Goal: Information Seeking & Learning: Learn about a topic

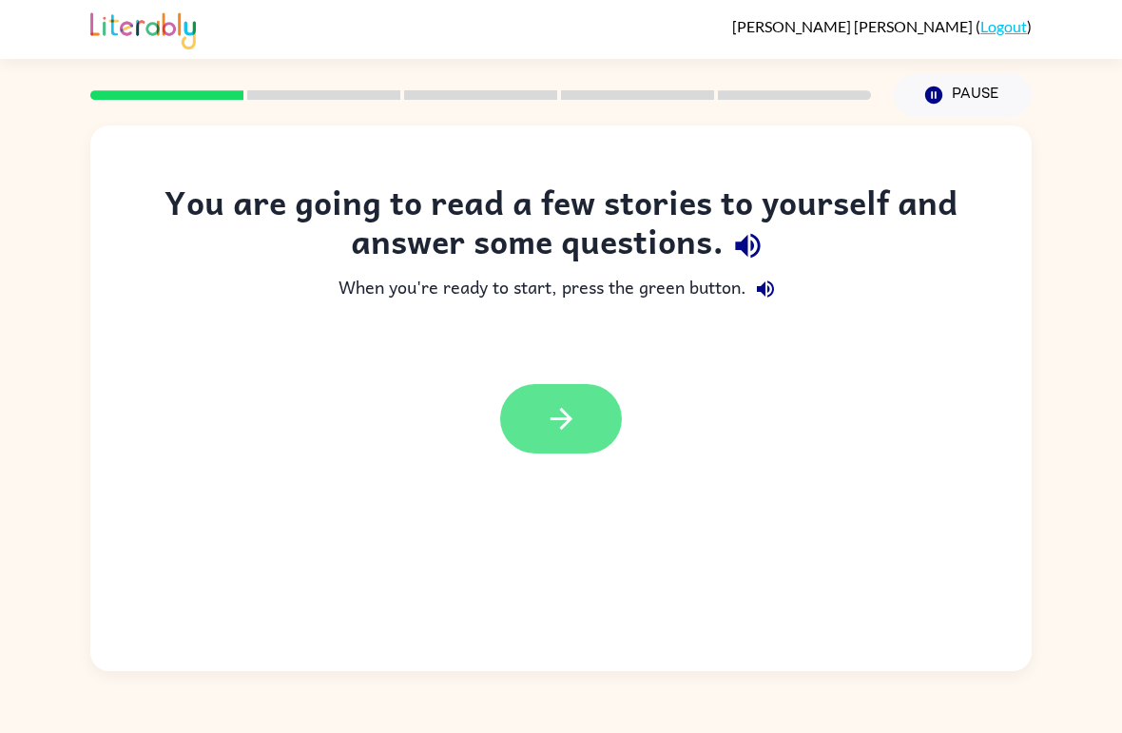
click at [552, 424] on icon "button" at bounding box center [561, 418] width 33 height 33
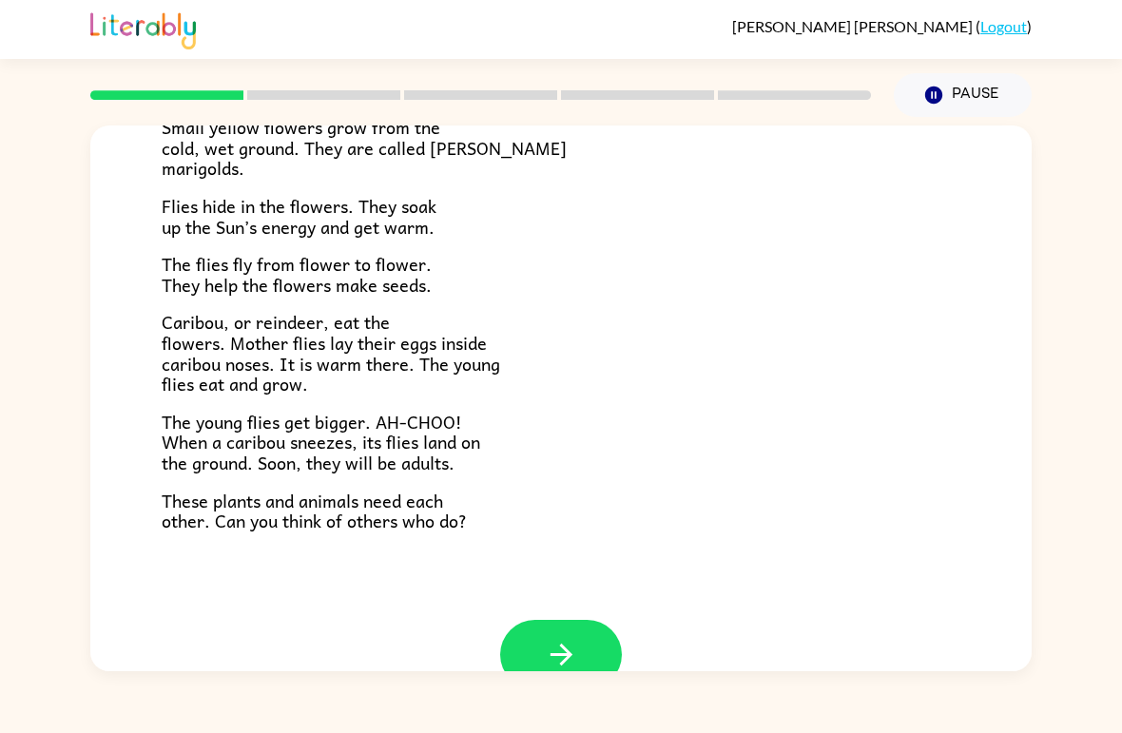
scroll to position [345, 0]
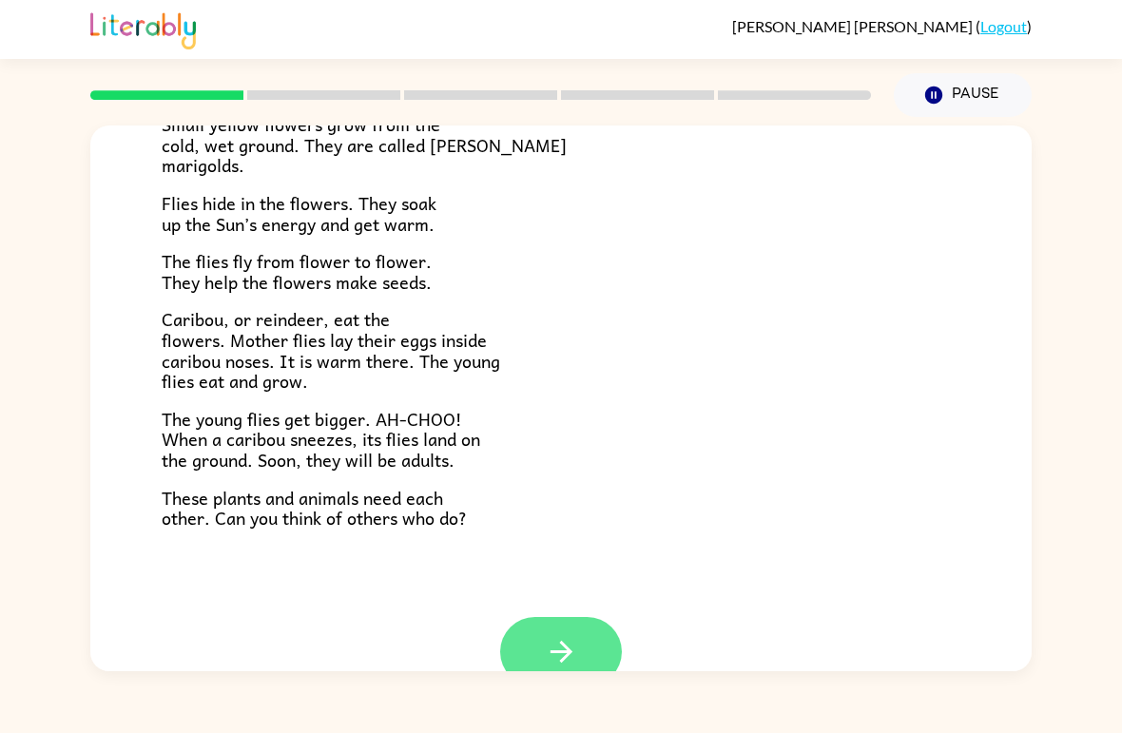
click at [570, 635] on icon "button" at bounding box center [561, 651] width 33 height 33
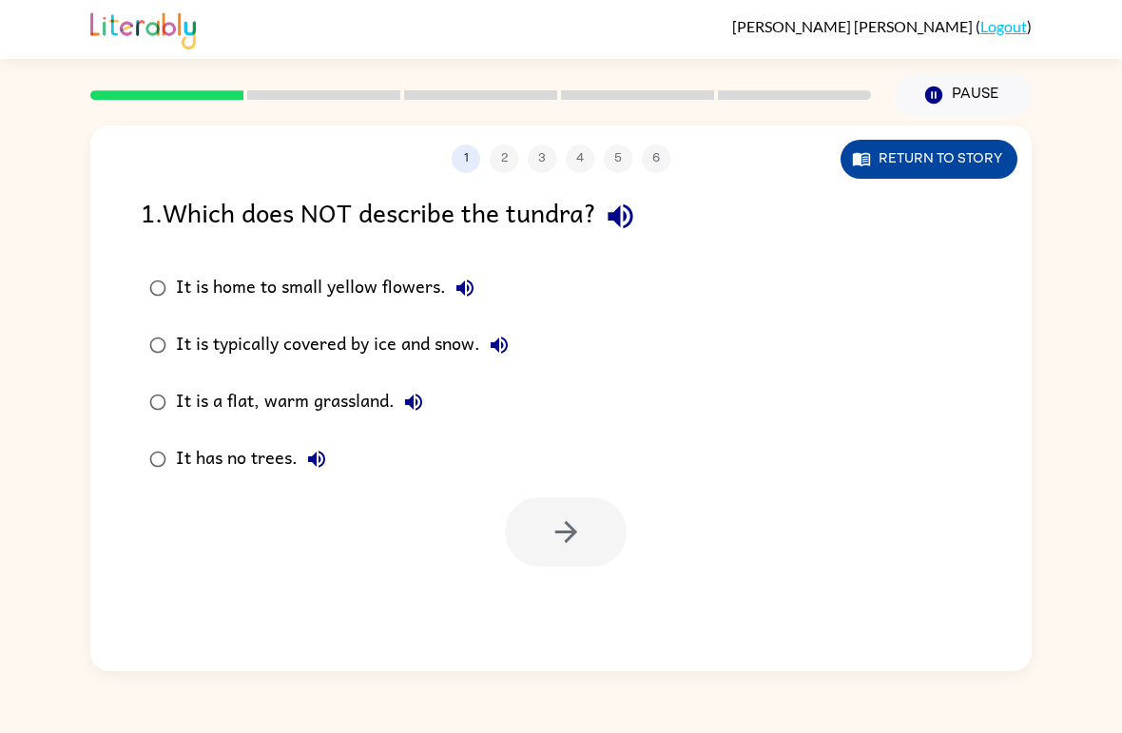
click at [938, 165] on button "Return to story" at bounding box center [929, 159] width 177 height 39
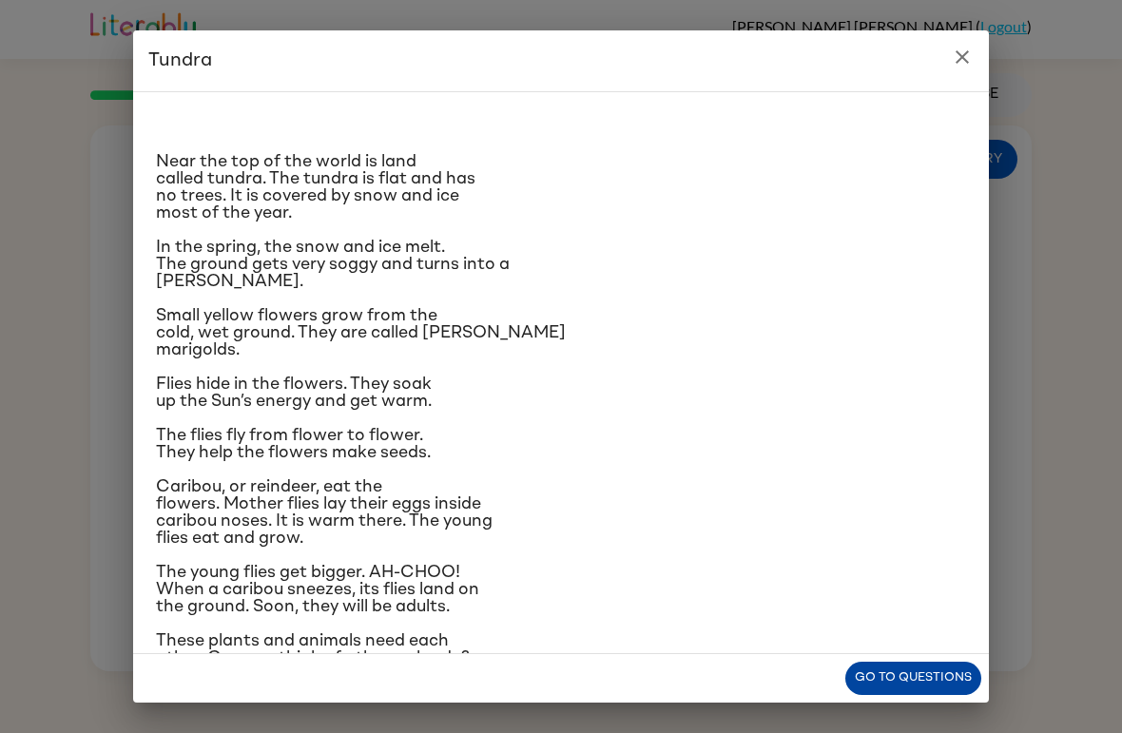
click at [967, 685] on button "Go to questions" at bounding box center [914, 678] width 136 height 33
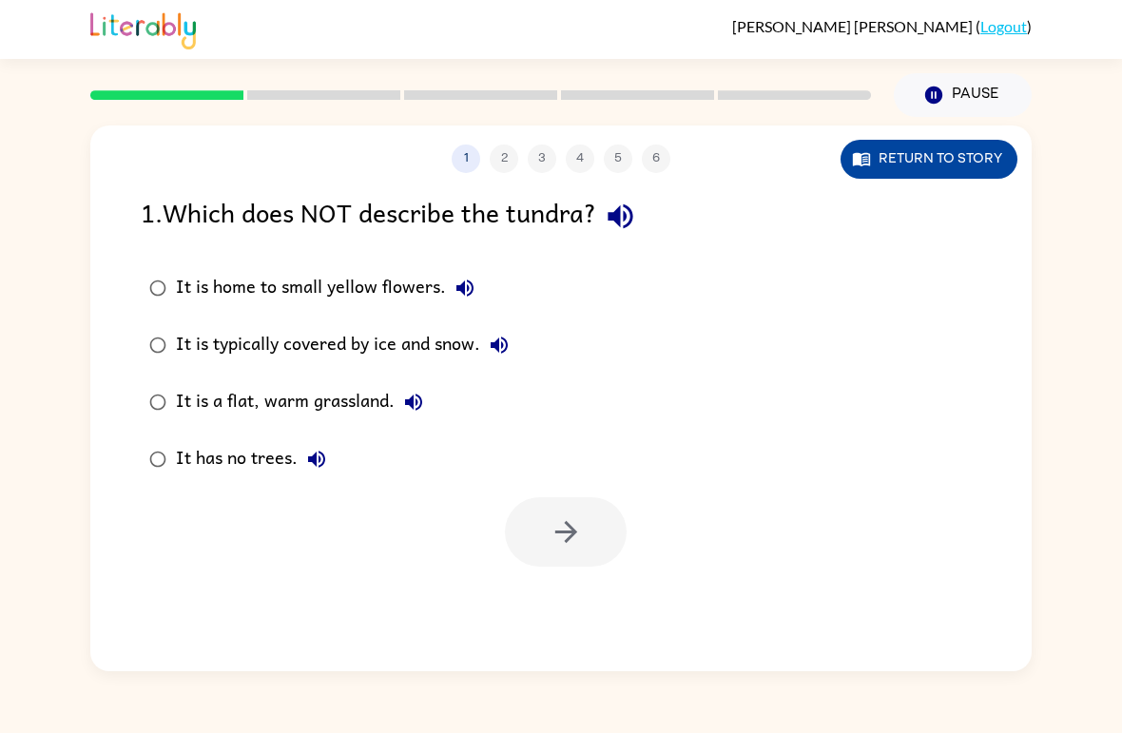
click at [946, 153] on button "Return to story" at bounding box center [929, 159] width 177 height 39
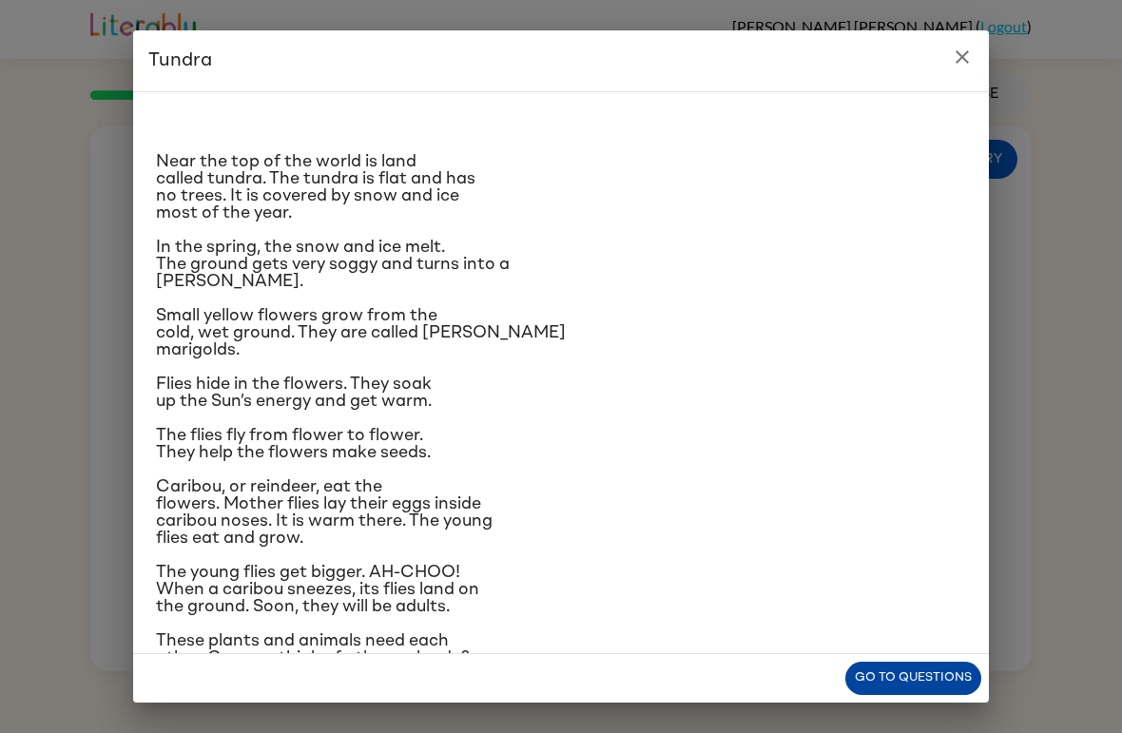
click at [952, 676] on button "Go to questions" at bounding box center [914, 678] width 136 height 33
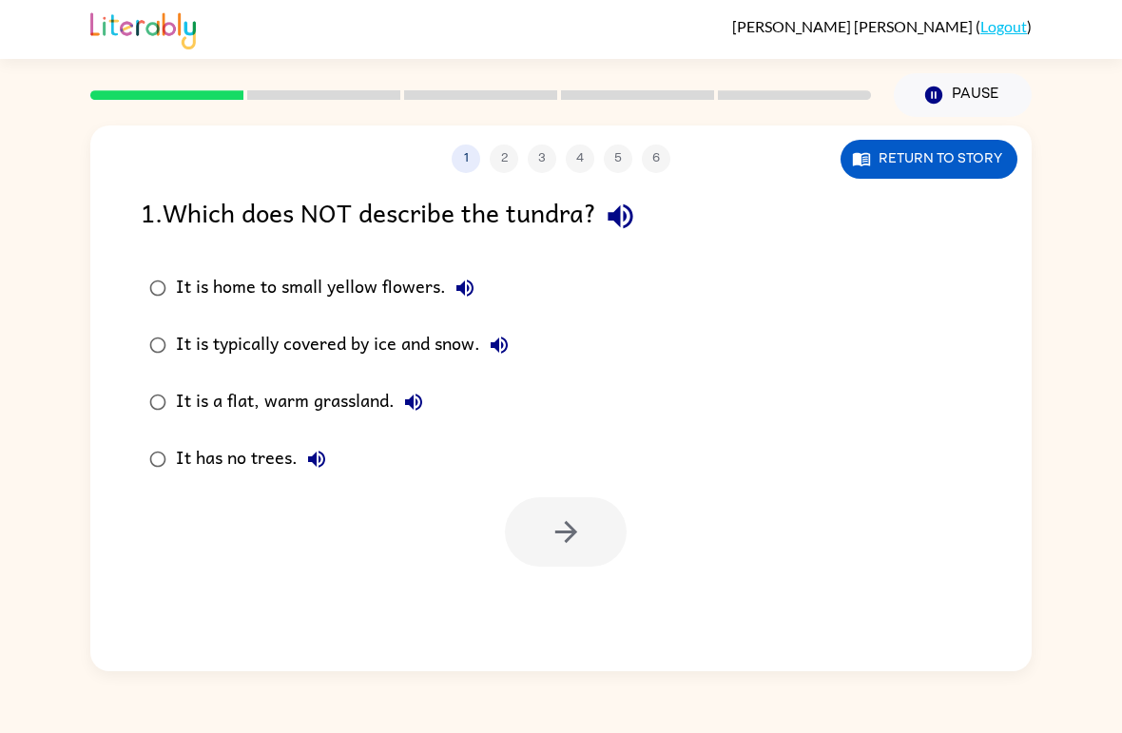
click at [205, 349] on div "It is typically covered by ice and snow." at bounding box center [347, 345] width 342 height 38
click at [563, 537] on icon "button" at bounding box center [566, 532] width 33 height 33
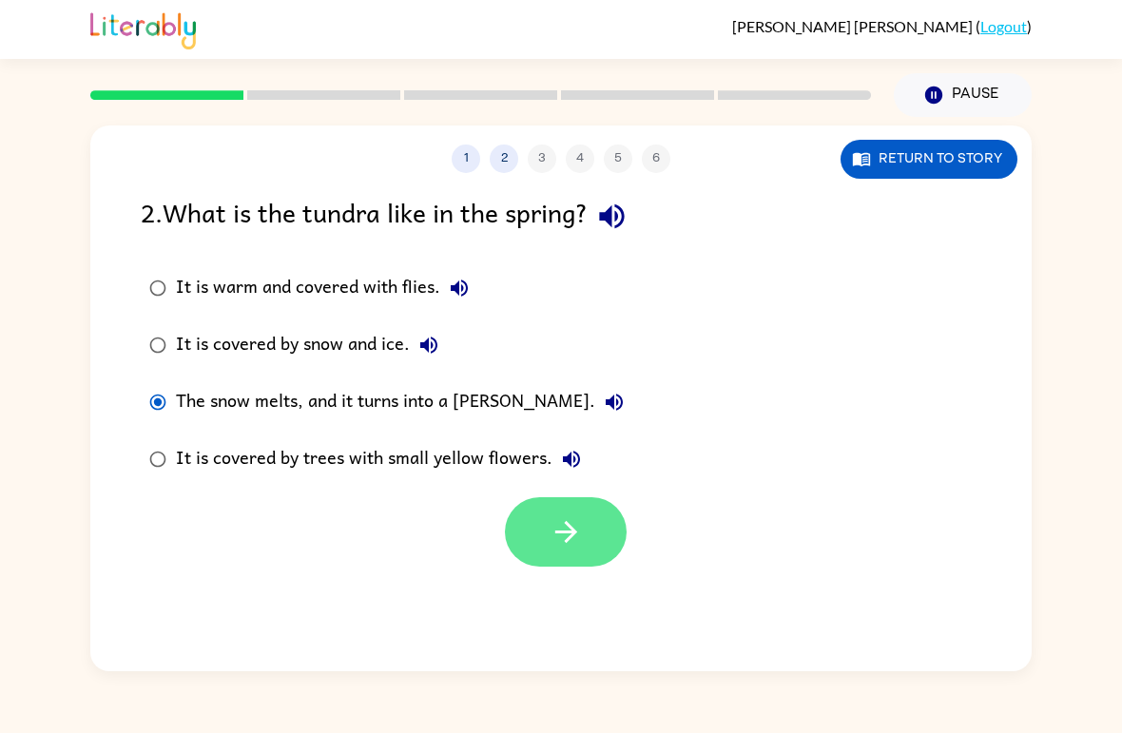
click at [559, 530] on icon "button" at bounding box center [566, 532] width 33 height 33
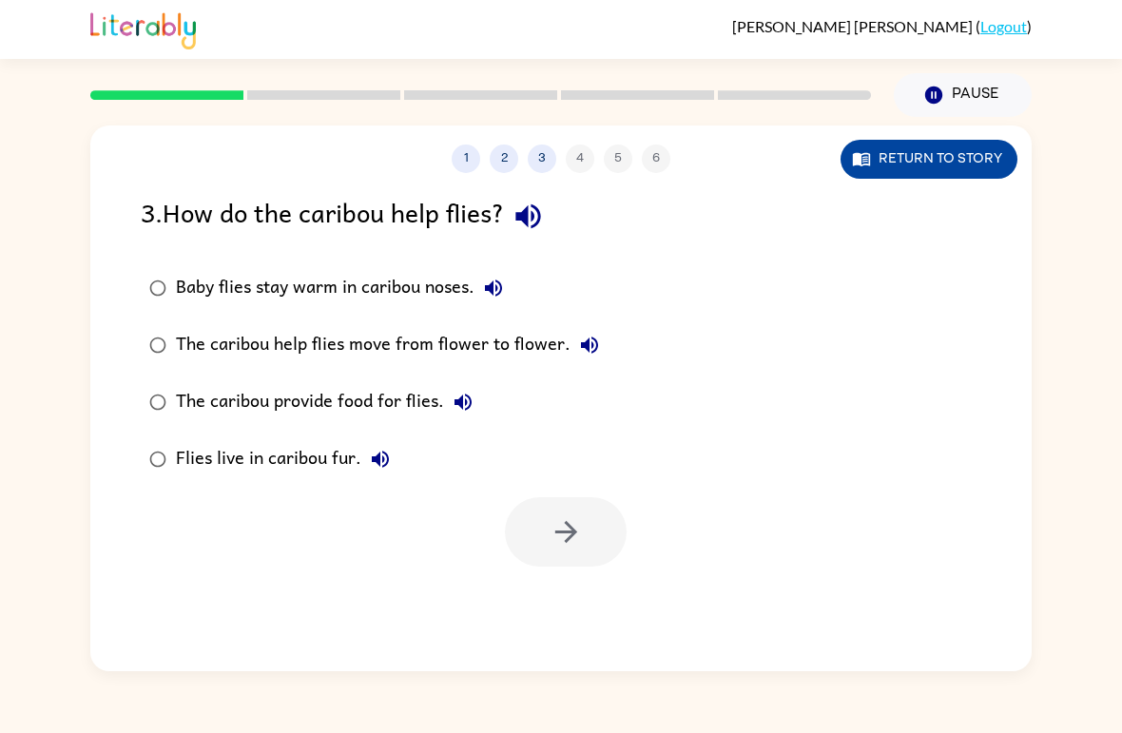
click at [911, 168] on button "Return to story" at bounding box center [929, 159] width 177 height 39
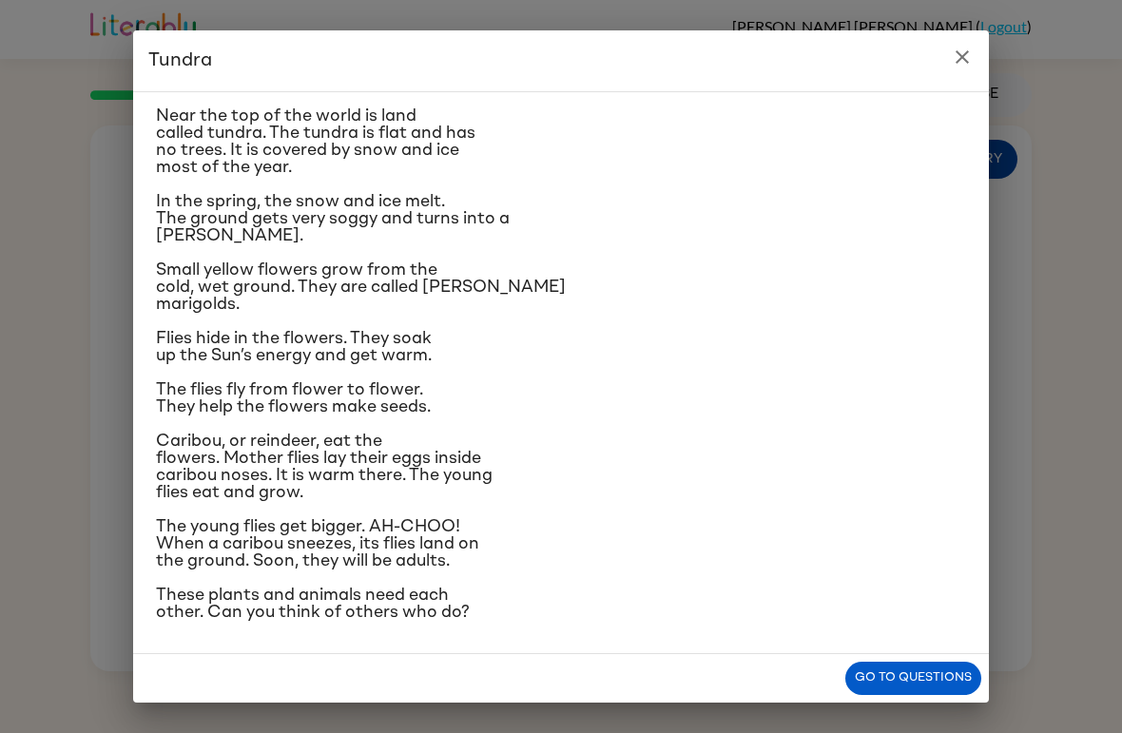
scroll to position [113, 0]
click at [930, 681] on button "Go to questions" at bounding box center [914, 678] width 136 height 33
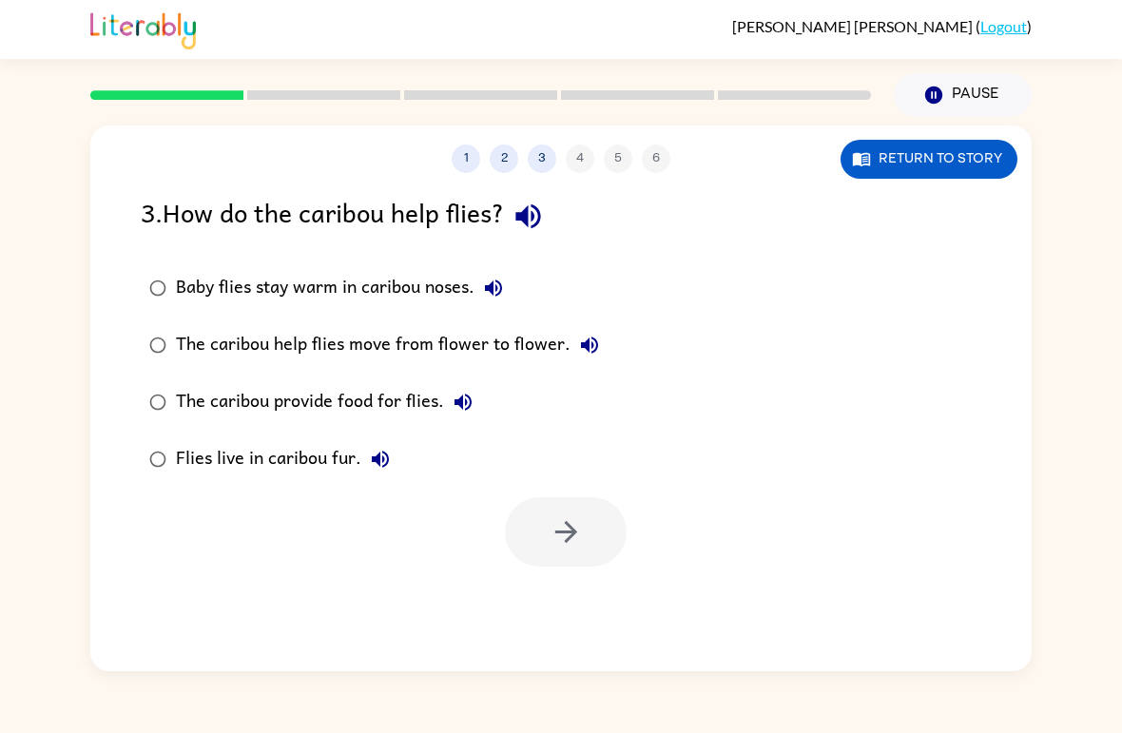
click at [217, 277] on div "Baby flies stay warm in caribou noses." at bounding box center [344, 288] width 337 height 38
click at [562, 515] on button "button" at bounding box center [566, 532] width 122 height 69
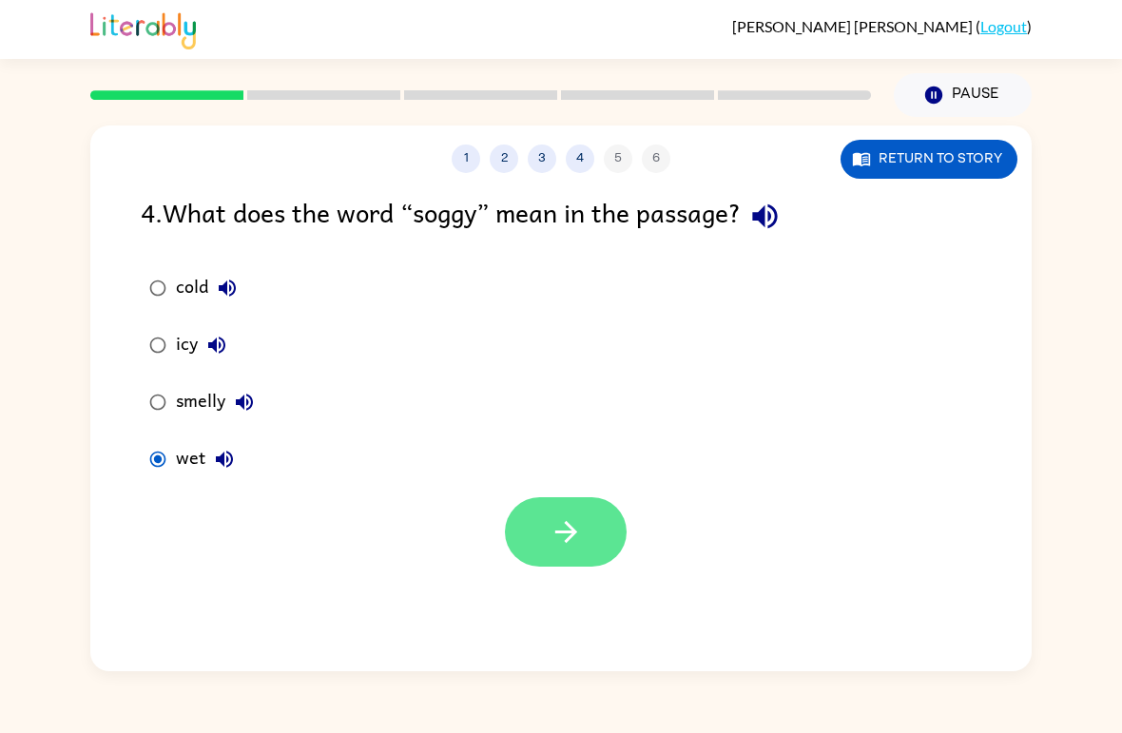
click at [528, 559] on button "button" at bounding box center [566, 532] width 122 height 69
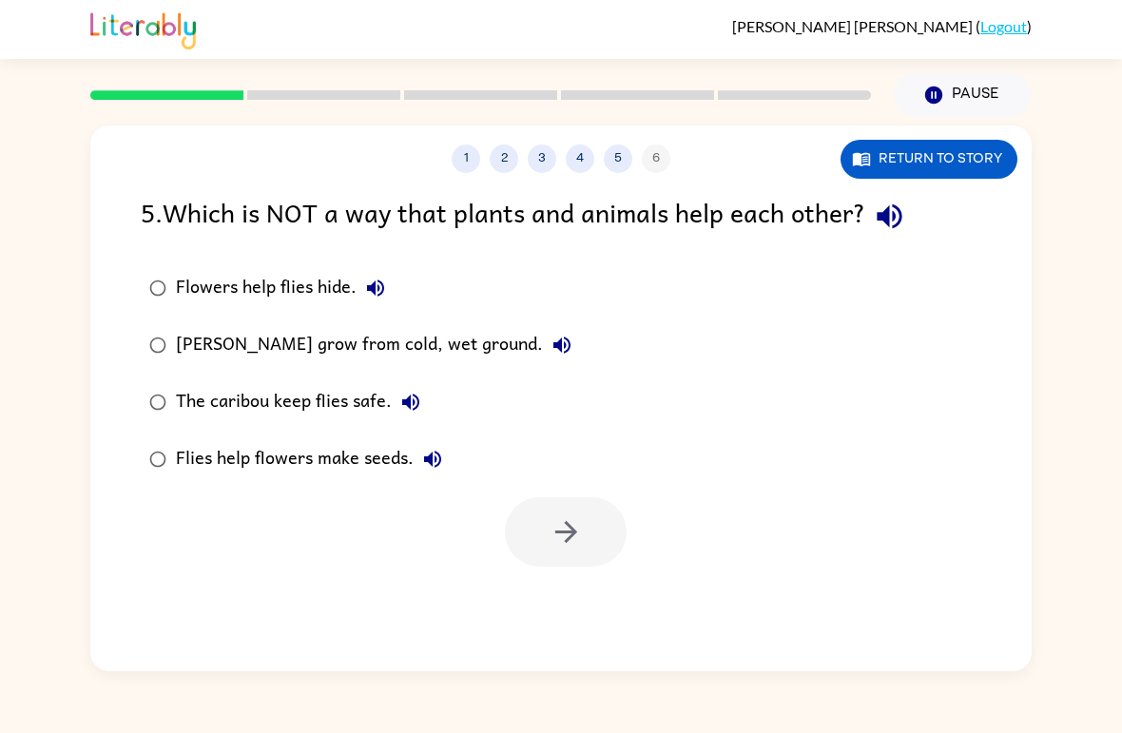
click at [187, 349] on div "[PERSON_NAME] grow from cold, wet ground." at bounding box center [378, 345] width 405 height 38
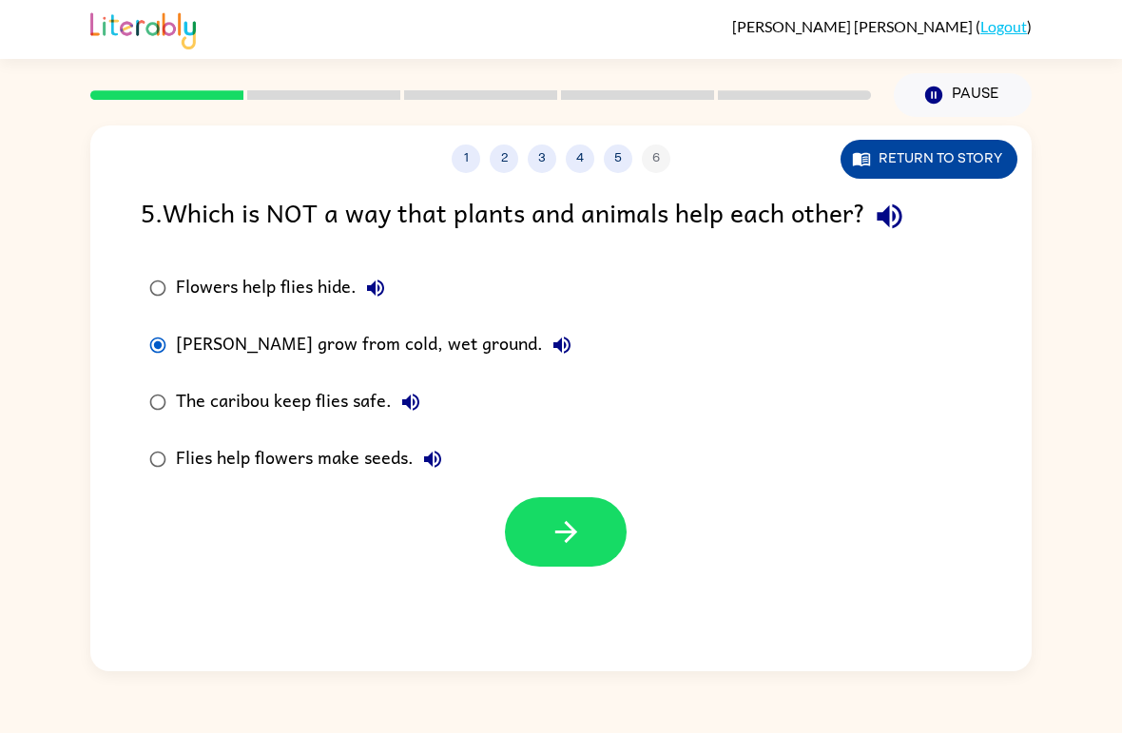
click at [944, 173] on button "Return to story" at bounding box center [929, 159] width 177 height 39
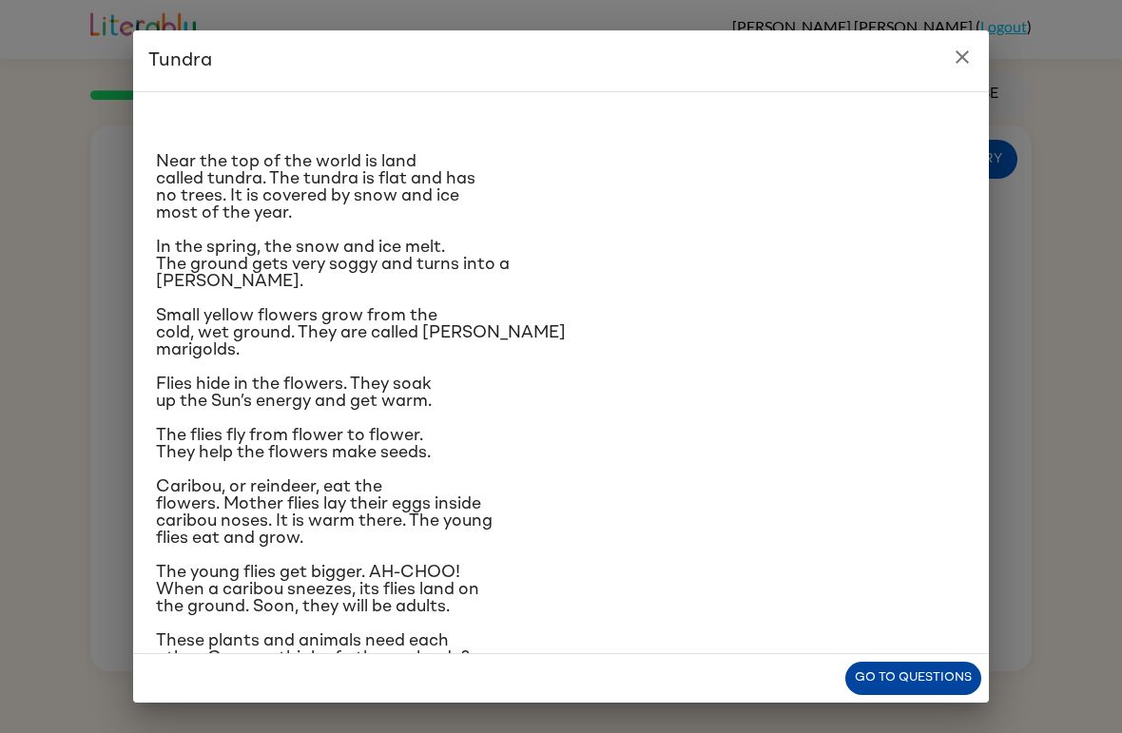
click at [950, 688] on button "Go to questions" at bounding box center [914, 678] width 136 height 33
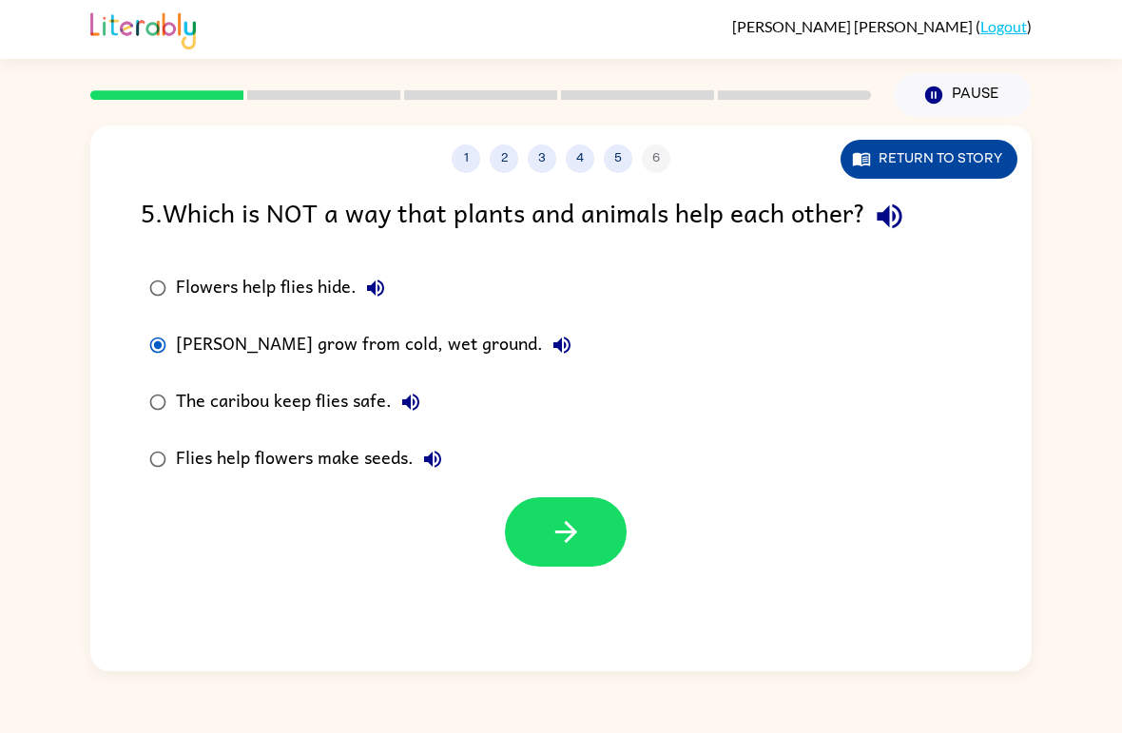
click at [940, 159] on button "Return to story" at bounding box center [929, 159] width 177 height 39
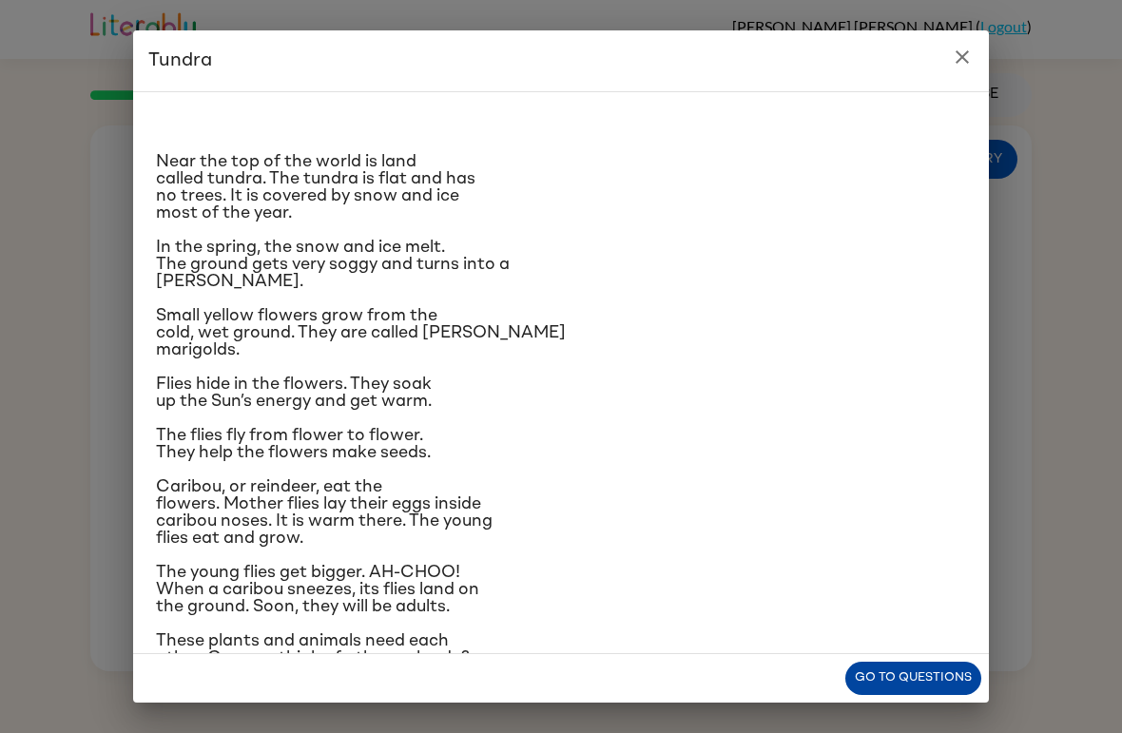
click at [904, 694] on button "Go to questions" at bounding box center [914, 678] width 136 height 33
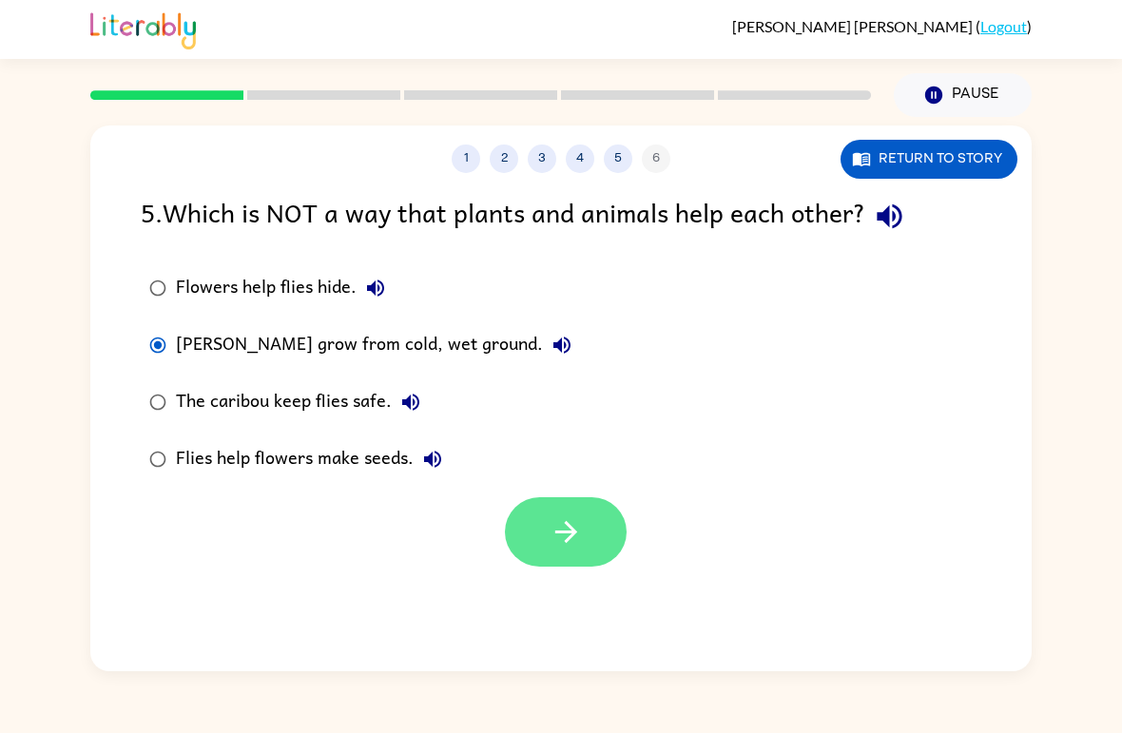
click at [581, 500] on button "button" at bounding box center [566, 532] width 122 height 69
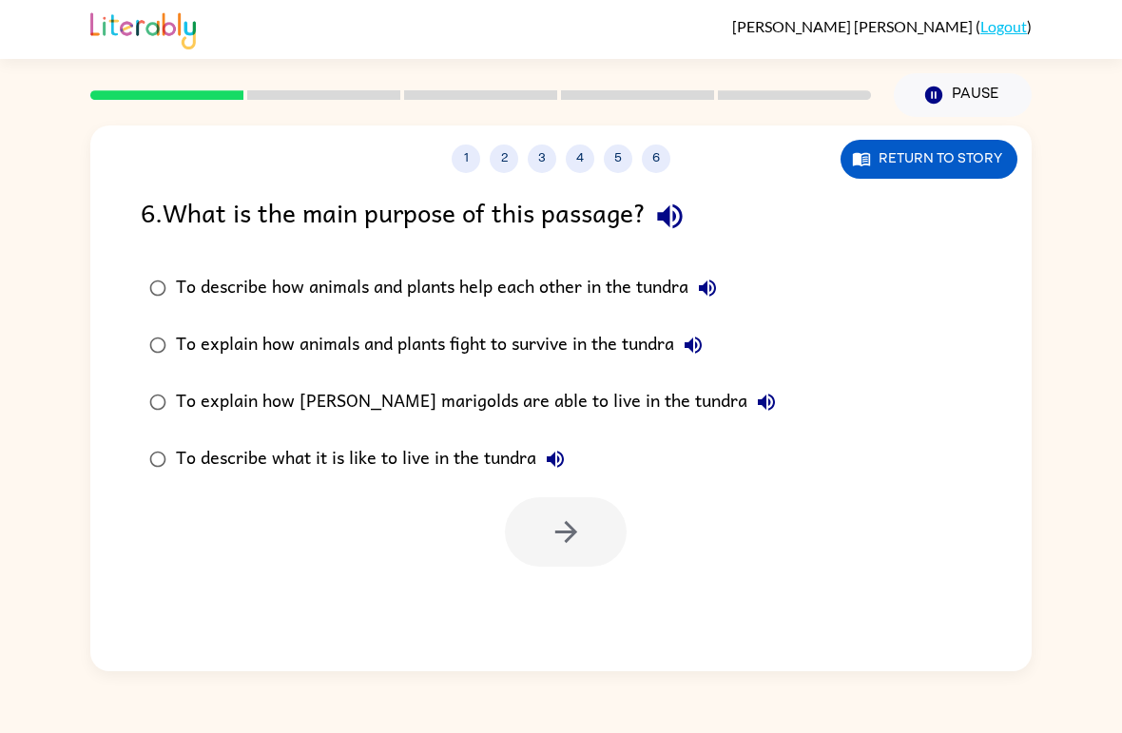
click at [192, 316] on label "To describe how animals and plants help each other in the tundra" at bounding box center [462, 288] width 665 height 57
click at [607, 518] on button "button" at bounding box center [566, 532] width 122 height 69
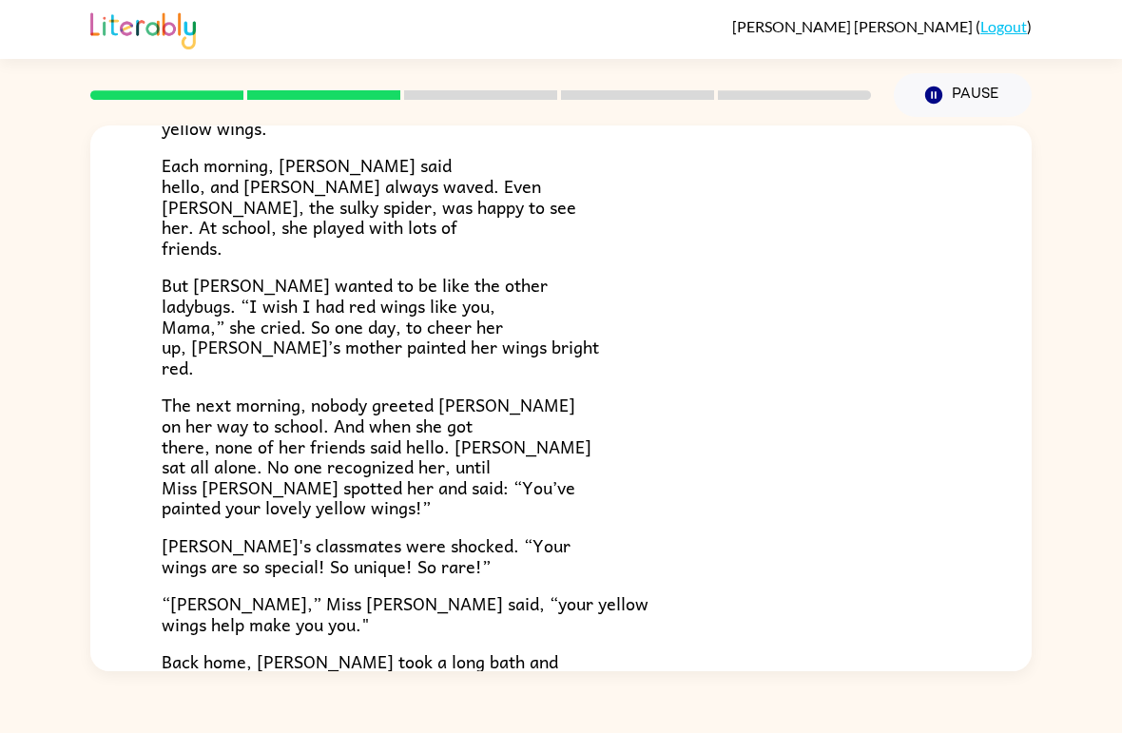
scroll to position [252, 0]
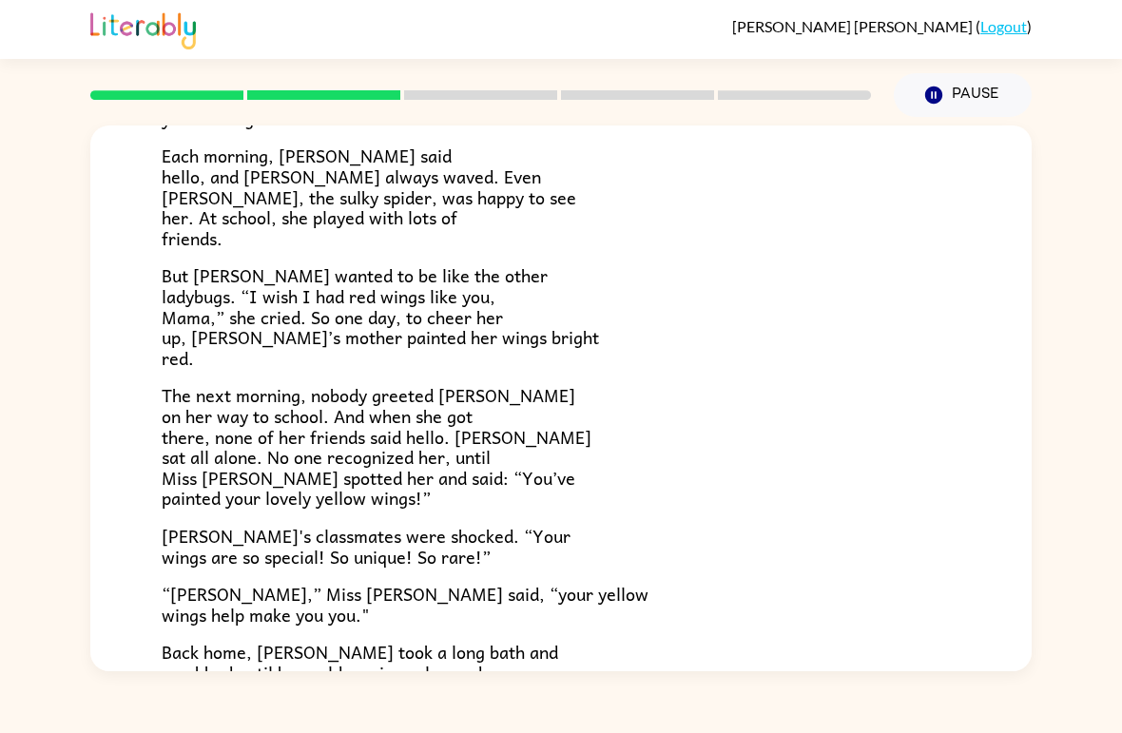
click at [999, 497] on div "[PERSON_NAME] [PERSON_NAME] the ladybug was a special bug. Unlike all her frien…" at bounding box center [561, 361] width 942 height 977
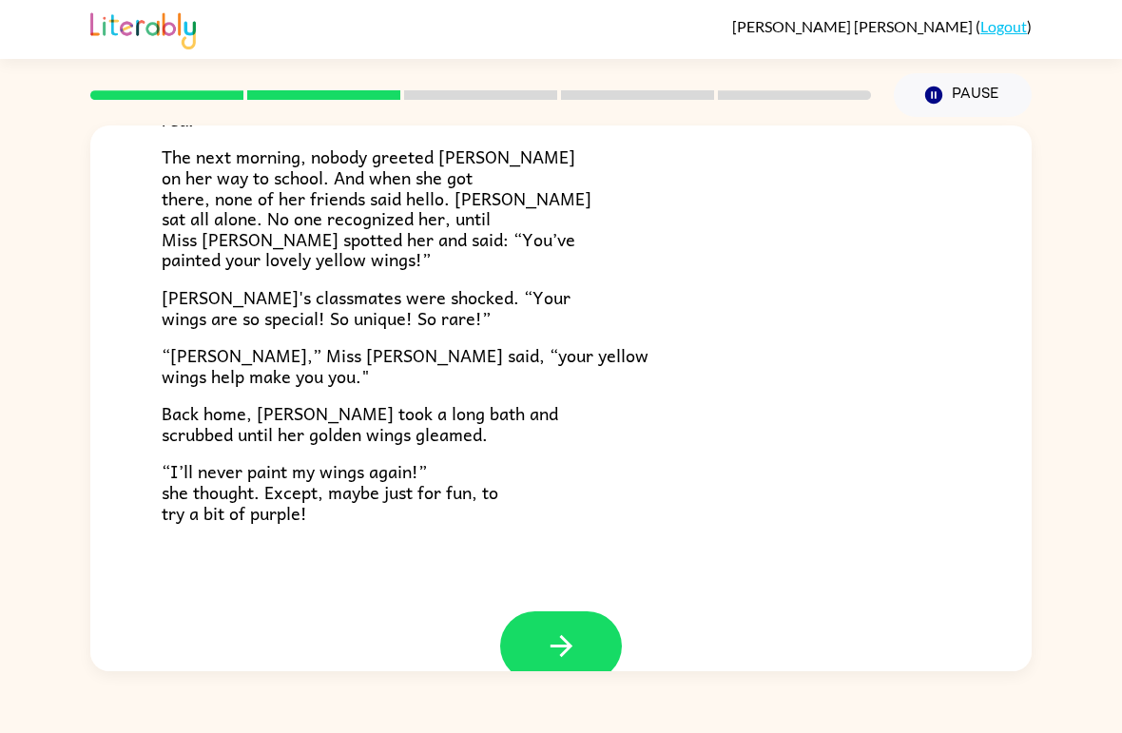
scroll to position [492, 0]
click at [573, 591] on div "[PERSON_NAME] [PERSON_NAME] the ladybug was a special bug. Unlike all her frien…" at bounding box center [561, 122] width 942 height 977
click at [550, 629] on icon "button" at bounding box center [561, 645] width 33 height 33
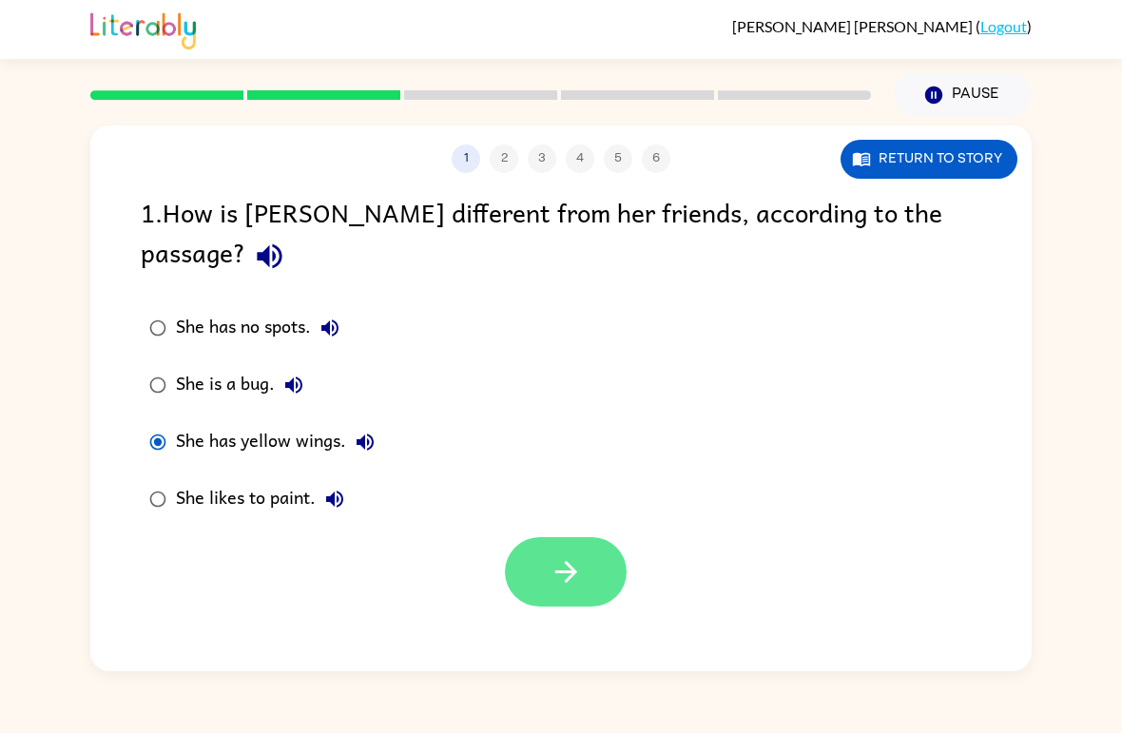
click at [568, 561] on icon "button" at bounding box center [566, 572] width 22 height 22
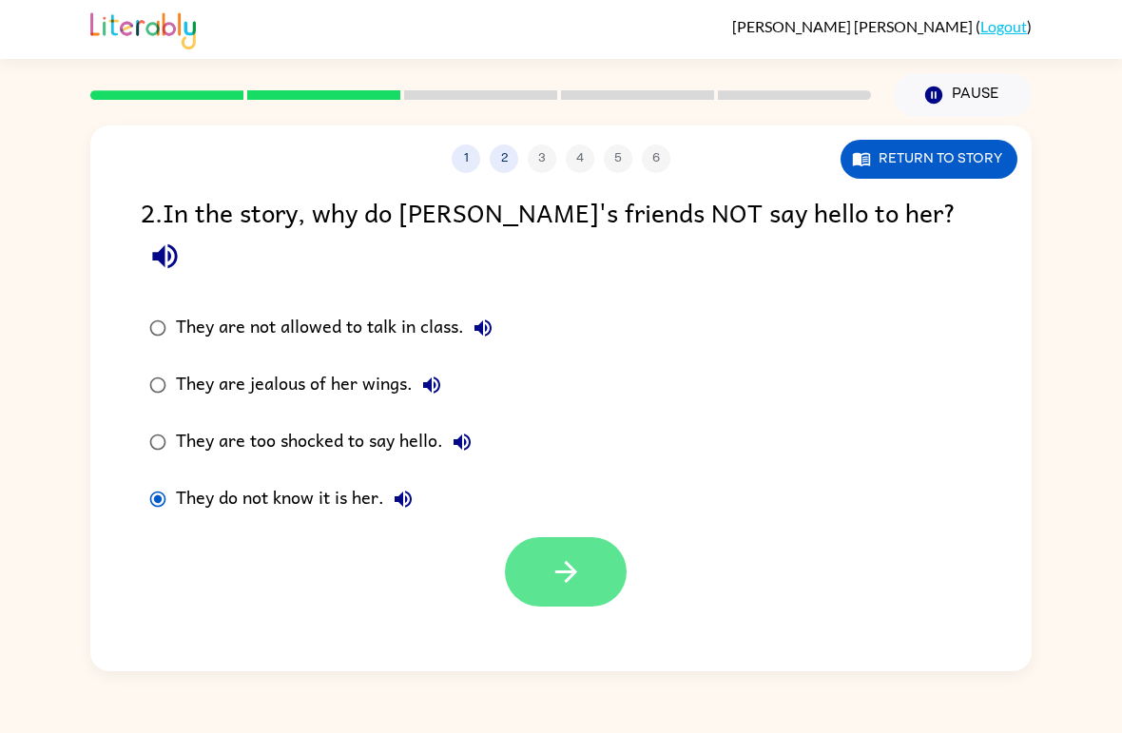
click at [590, 554] on button "button" at bounding box center [566, 571] width 122 height 69
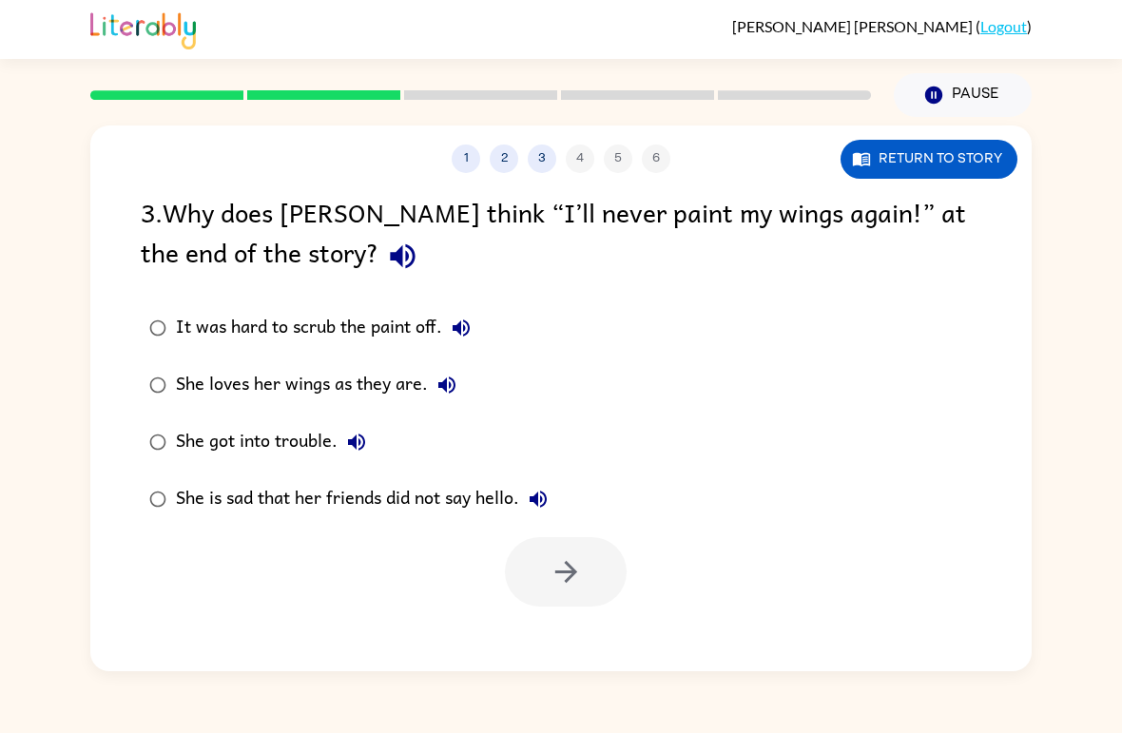
click at [198, 384] on div "She loves her wings as they are." at bounding box center [321, 385] width 290 height 38
click at [589, 591] on button "button" at bounding box center [566, 571] width 122 height 69
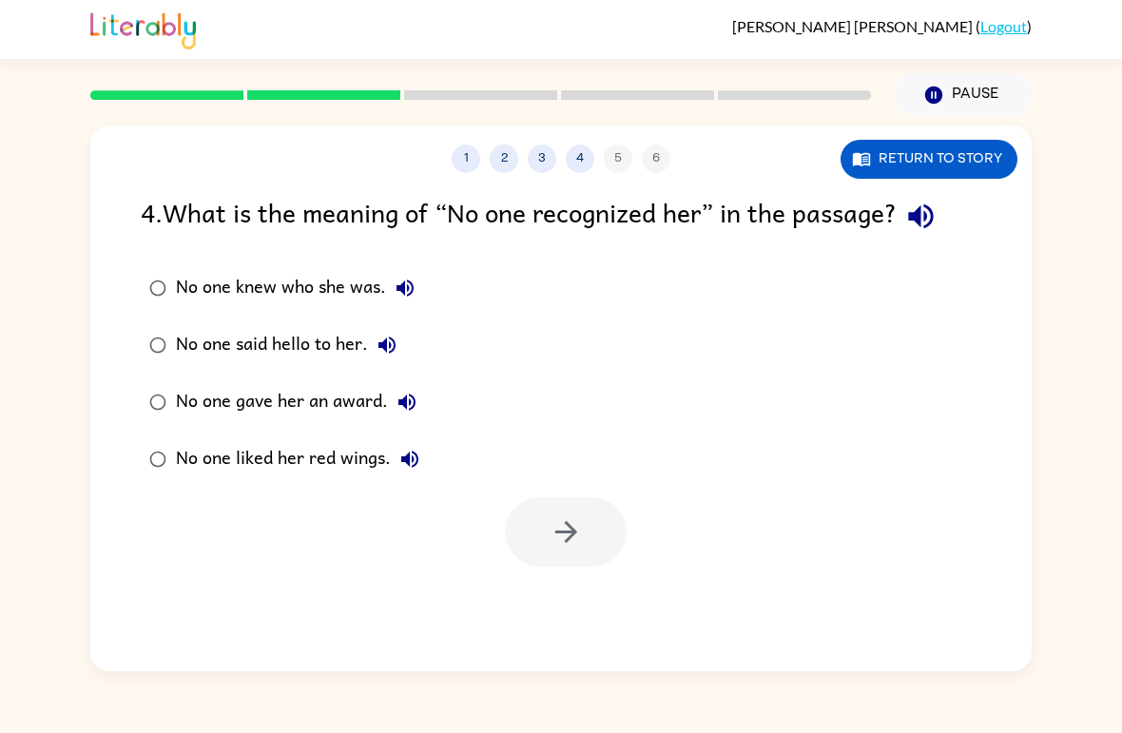
click at [190, 291] on div "No one knew who she was." at bounding box center [300, 288] width 248 height 38
click at [563, 534] on icon "button" at bounding box center [566, 532] width 22 height 22
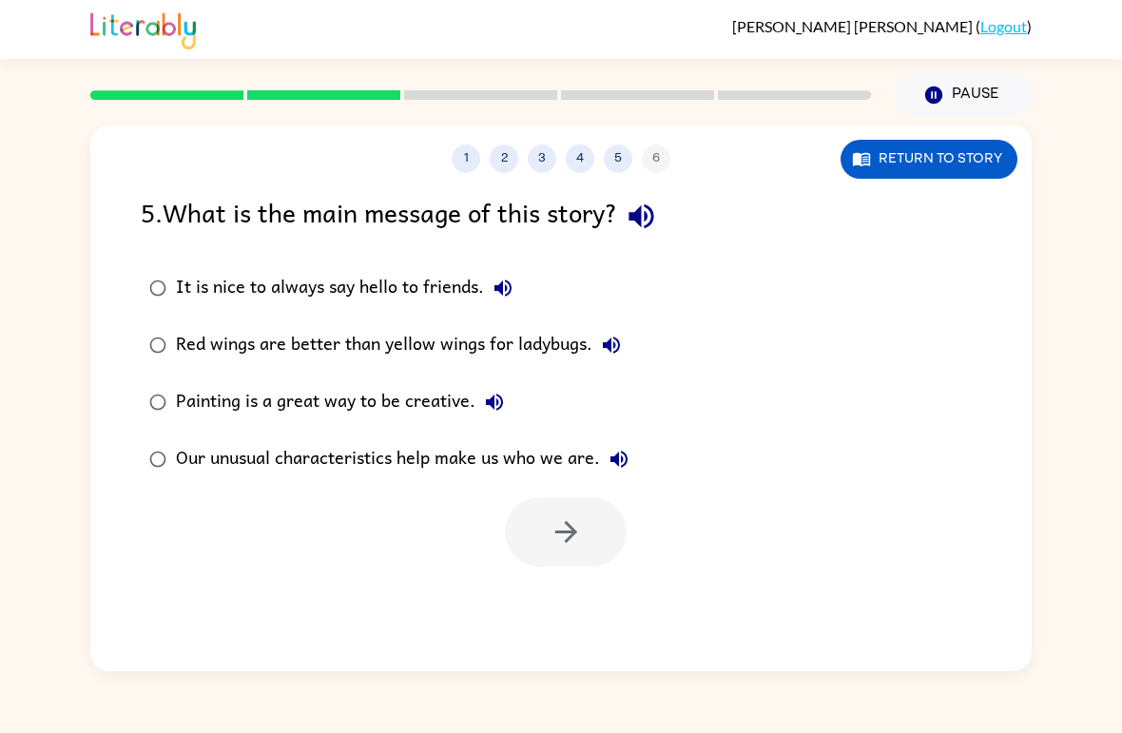
click at [184, 478] on div "Our unusual characteristics help make us who we are." at bounding box center [407, 459] width 462 height 38
click at [602, 545] on button "button" at bounding box center [566, 532] width 122 height 69
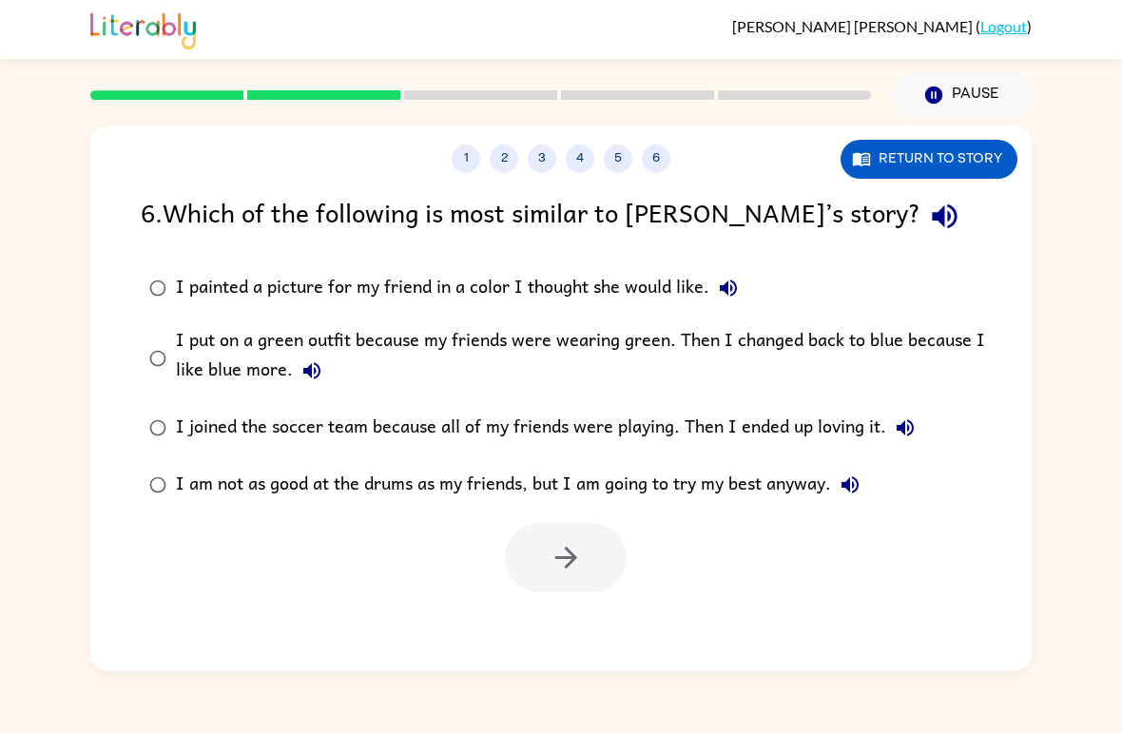
click at [202, 334] on div "I put on a green outfit because my friends were wearing green. Then I changed b…" at bounding box center [591, 358] width 831 height 64
click at [607, 547] on button "button" at bounding box center [566, 557] width 122 height 69
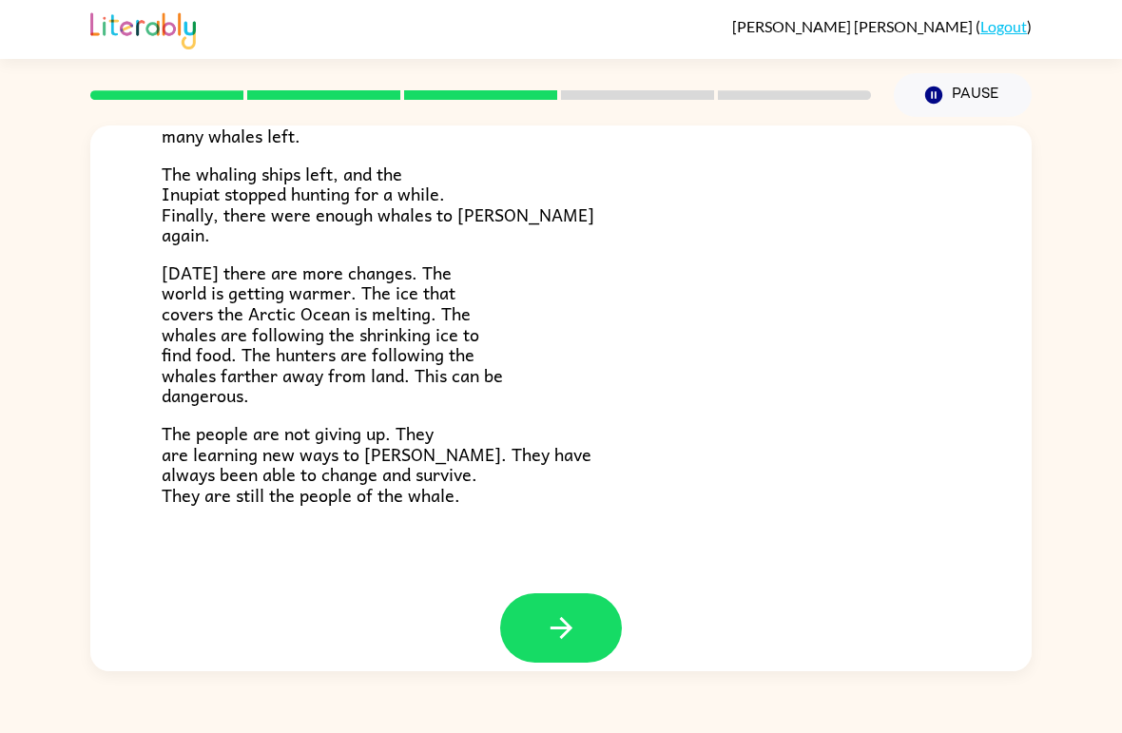
scroll to position [617, 0]
click at [560, 570] on div "The People of the Whale A group of [DEMOGRAPHIC_DATA] lives along the coast of …" at bounding box center [561, 51] width 942 height 1086
click at [594, 617] on button "button" at bounding box center [561, 629] width 122 height 69
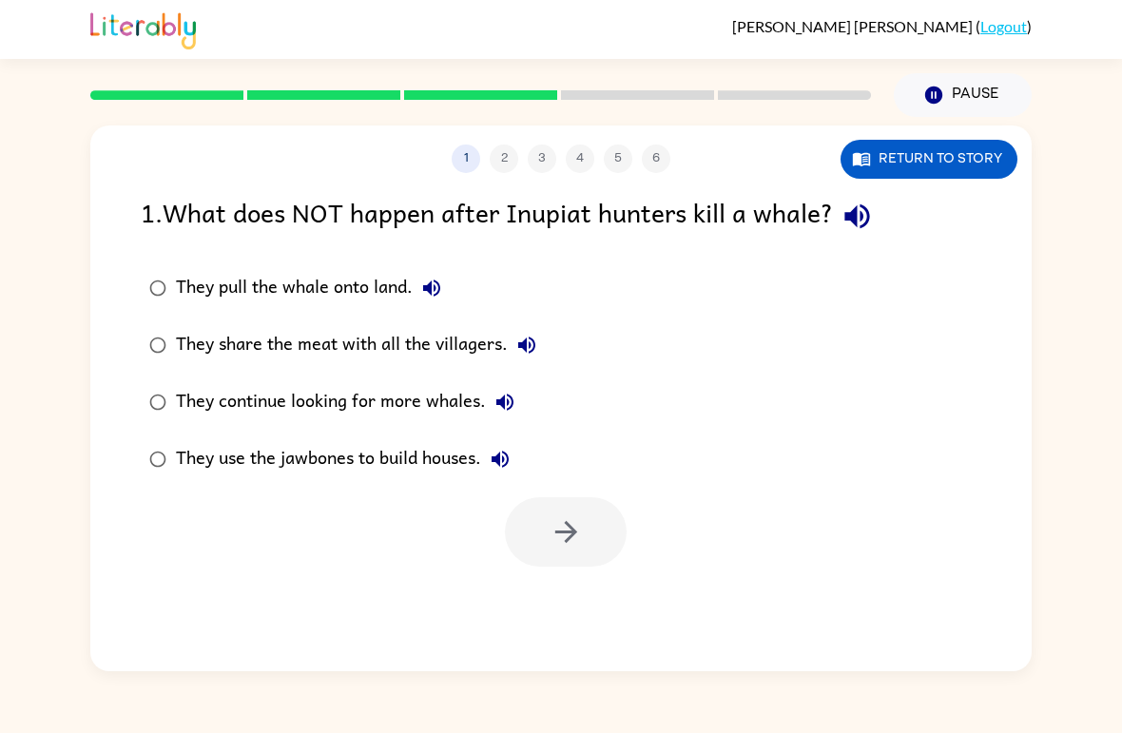
scroll to position [0, 0]
click at [622, 550] on button "button" at bounding box center [566, 532] width 122 height 69
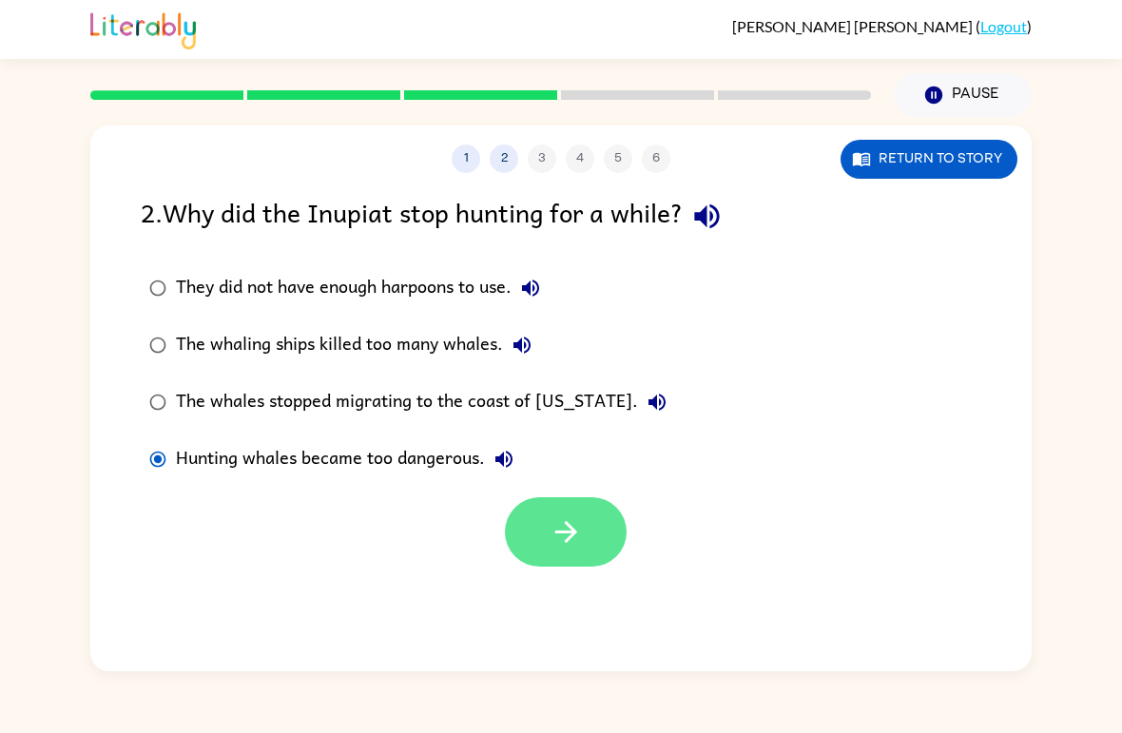
click at [597, 548] on button "button" at bounding box center [566, 532] width 122 height 69
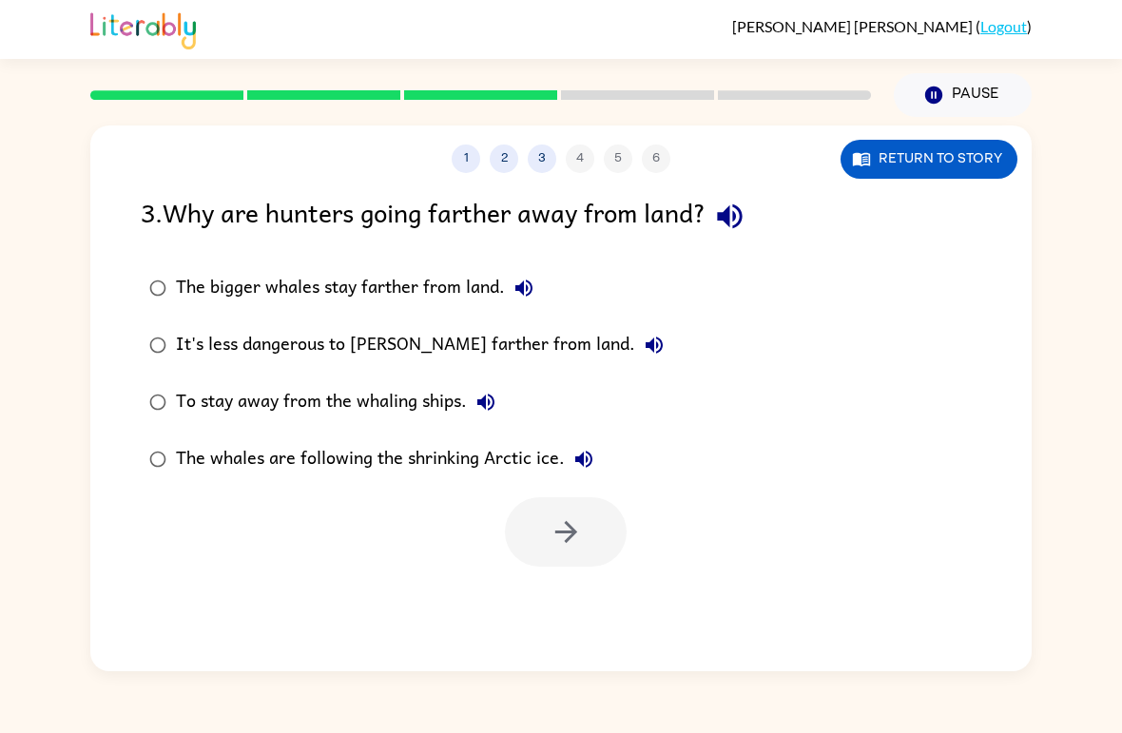
click at [182, 389] on div "To stay away from the whaling ships." at bounding box center [340, 402] width 329 height 38
click at [604, 544] on button "button" at bounding box center [566, 532] width 122 height 69
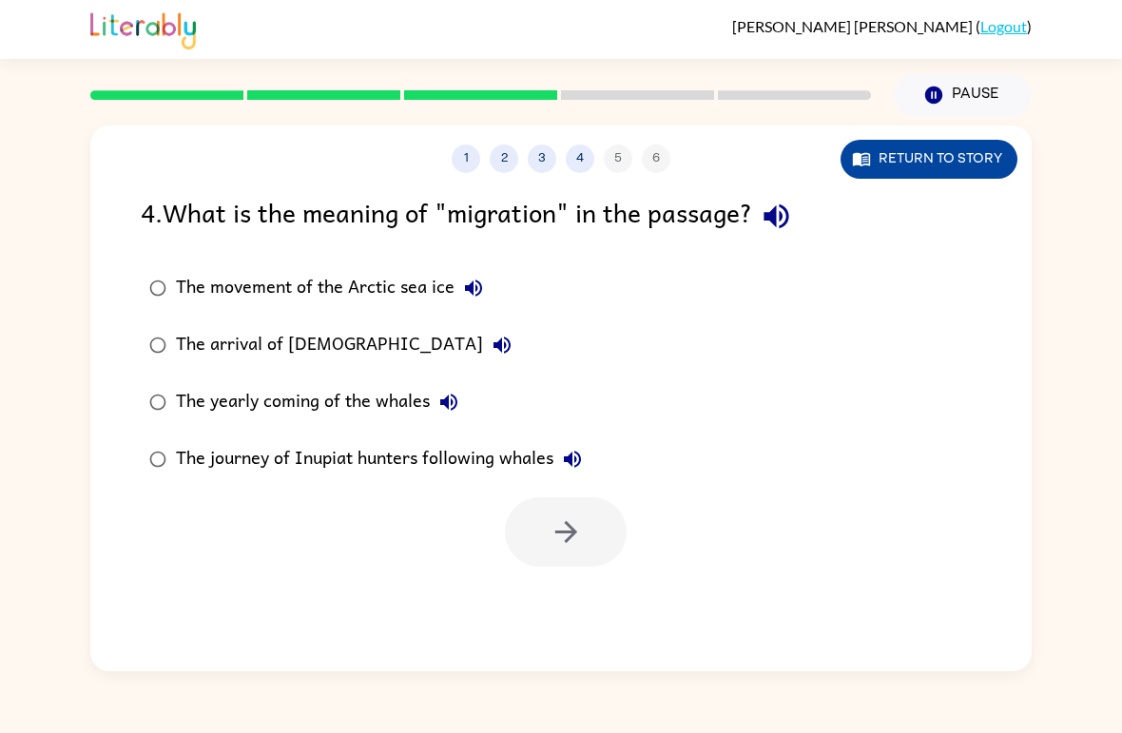
click at [911, 157] on button "Return to story" at bounding box center [929, 159] width 177 height 39
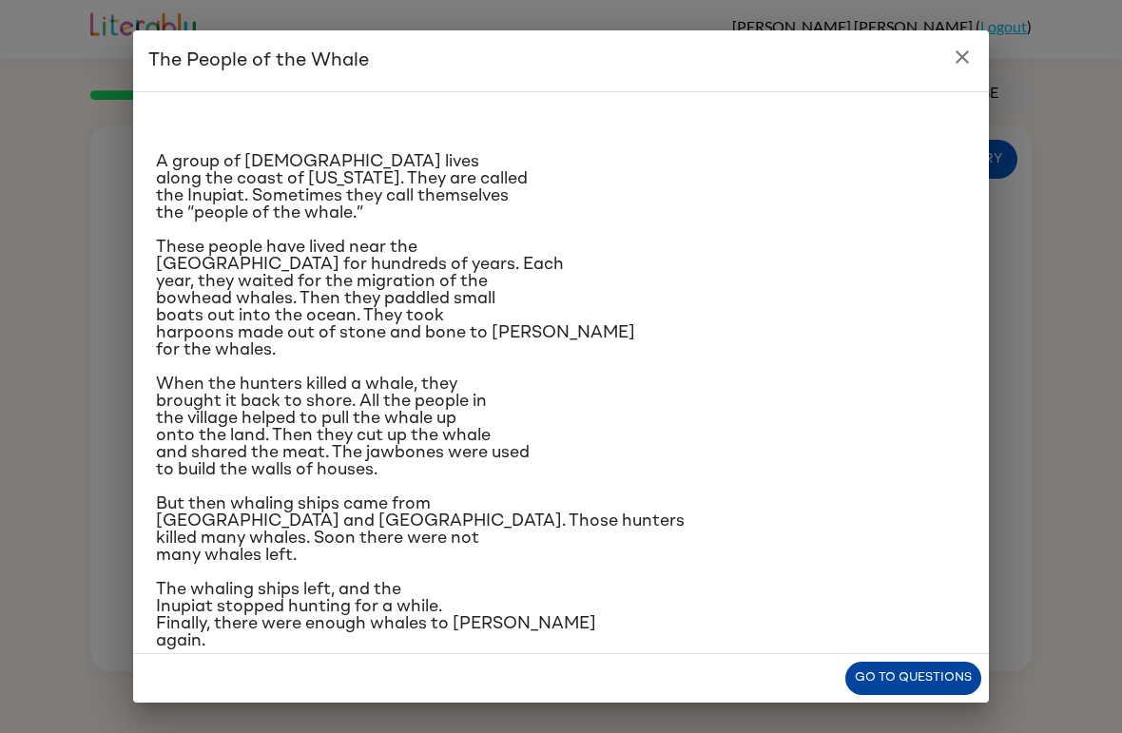
click at [883, 678] on button "Go to questions" at bounding box center [914, 678] width 136 height 33
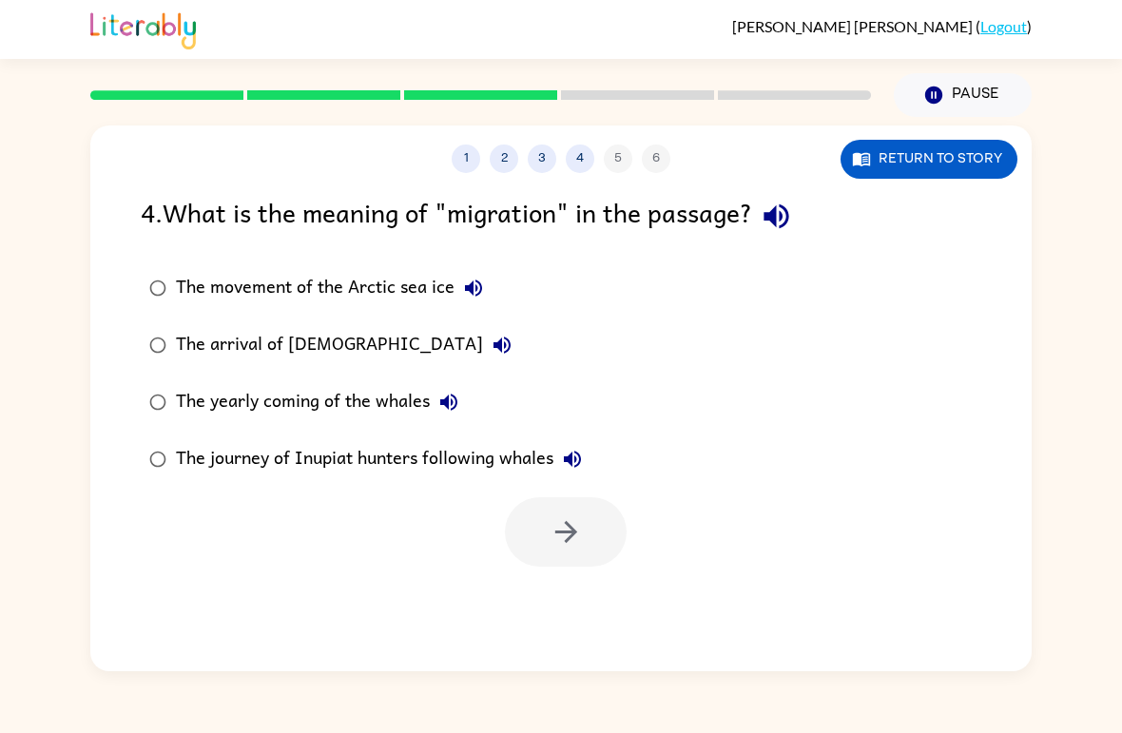
click at [244, 400] on div "The yearly coming of the whales" at bounding box center [322, 402] width 292 height 38
click at [591, 552] on button "button" at bounding box center [566, 532] width 122 height 69
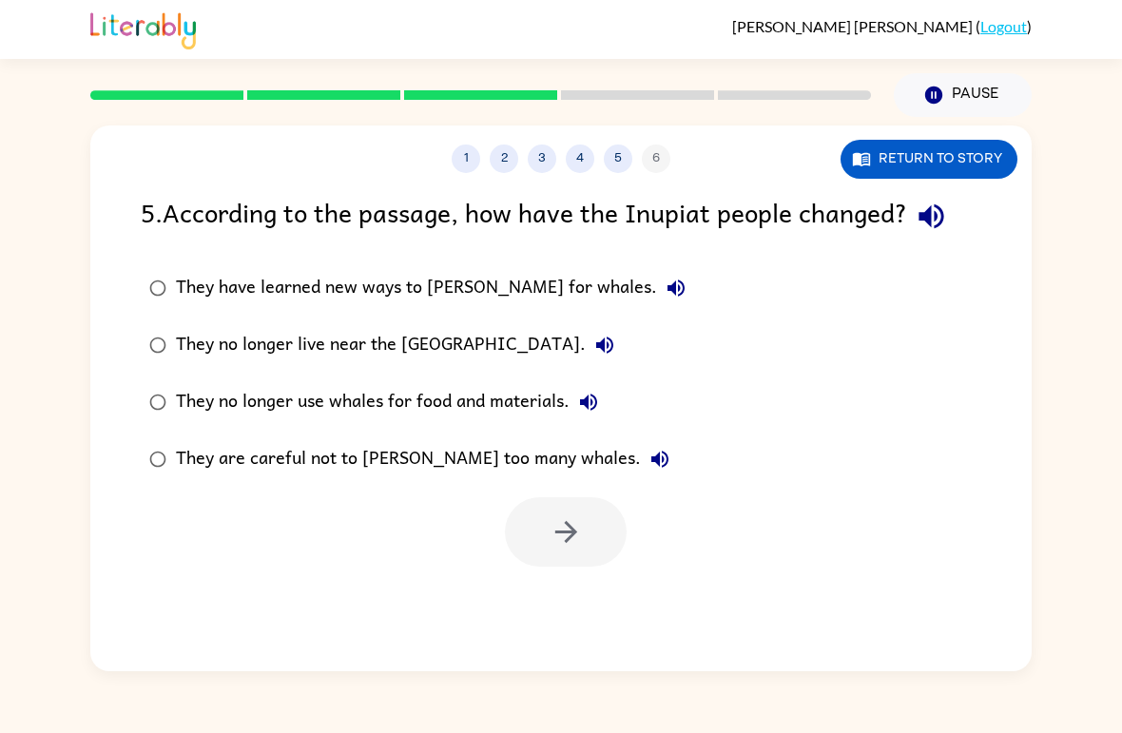
click at [226, 463] on div "They are careful not to [PERSON_NAME] too many whales." at bounding box center [427, 459] width 503 height 38
click at [608, 515] on button "button" at bounding box center [566, 532] width 122 height 69
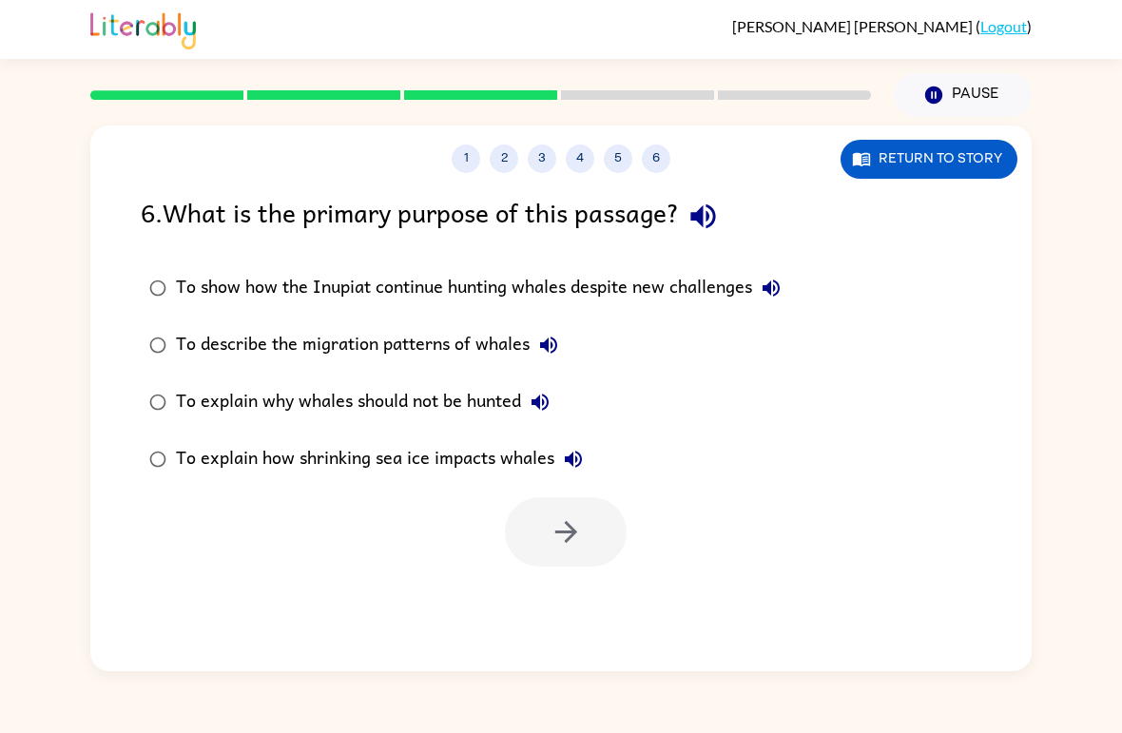
click at [256, 405] on div "To explain why whales should not be hunted" at bounding box center [367, 402] width 383 height 38
click at [578, 511] on button "button" at bounding box center [566, 532] width 122 height 69
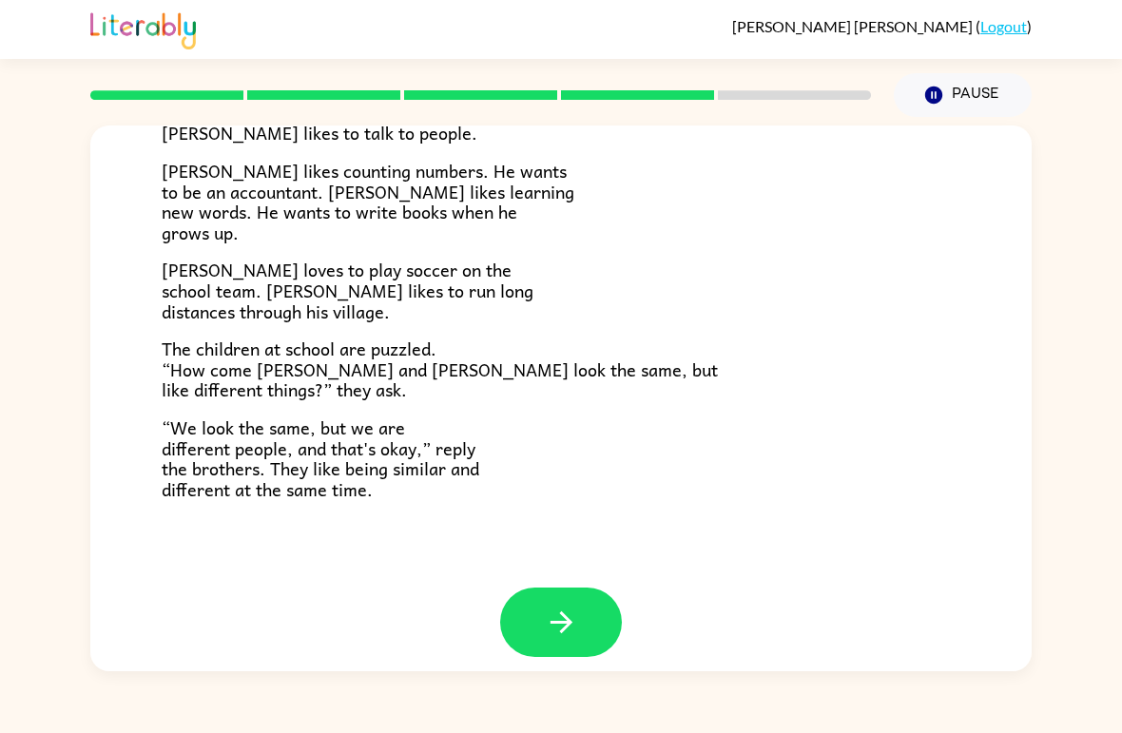
scroll to position [395, 0]
click at [574, 606] on icon "button" at bounding box center [561, 622] width 33 height 33
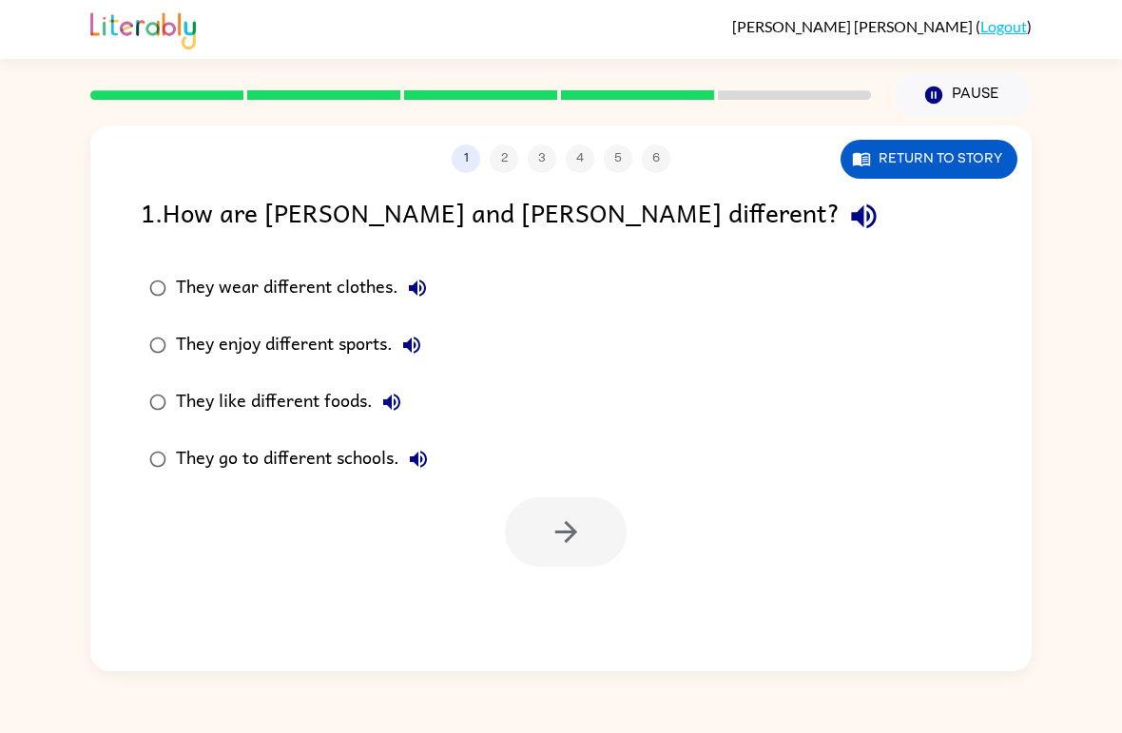
click at [232, 319] on label "They enjoy different sports." at bounding box center [288, 345] width 317 height 57
click at [618, 555] on button "button" at bounding box center [566, 532] width 122 height 69
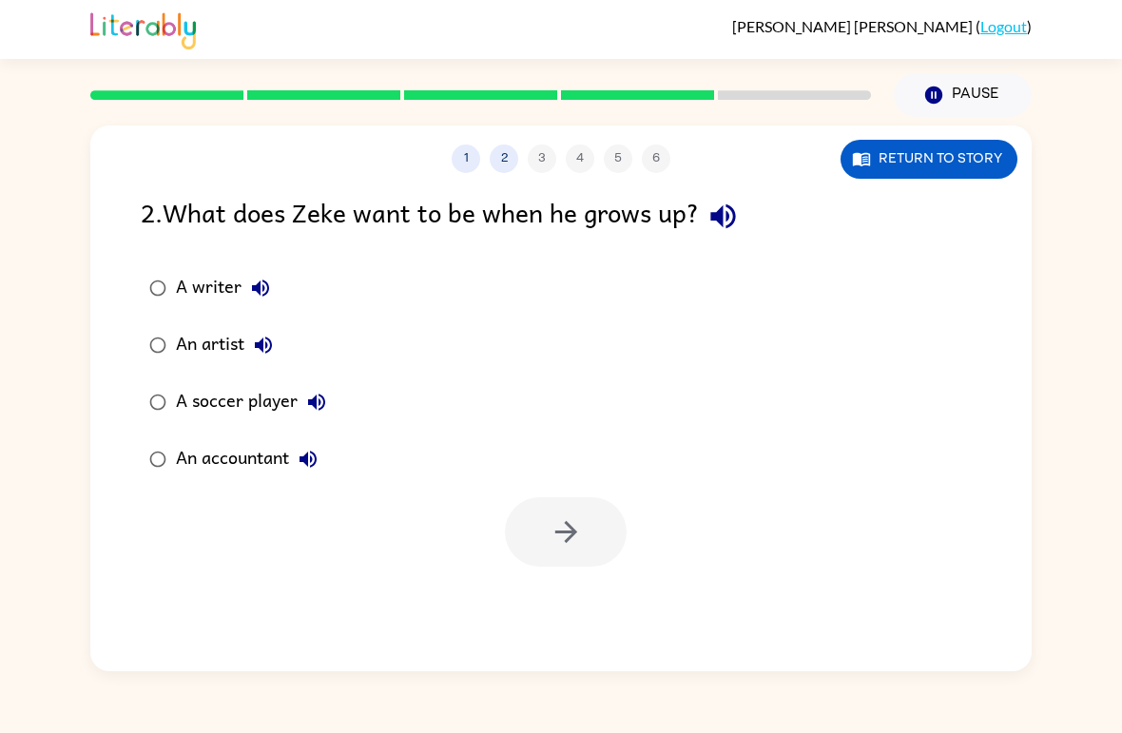
click at [248, 275] on button "A writer" at bounding box center [261, 288] width 38 height 38
click at [598, 536] on button "button" at bounding box center [566, 532] width 122 height 69
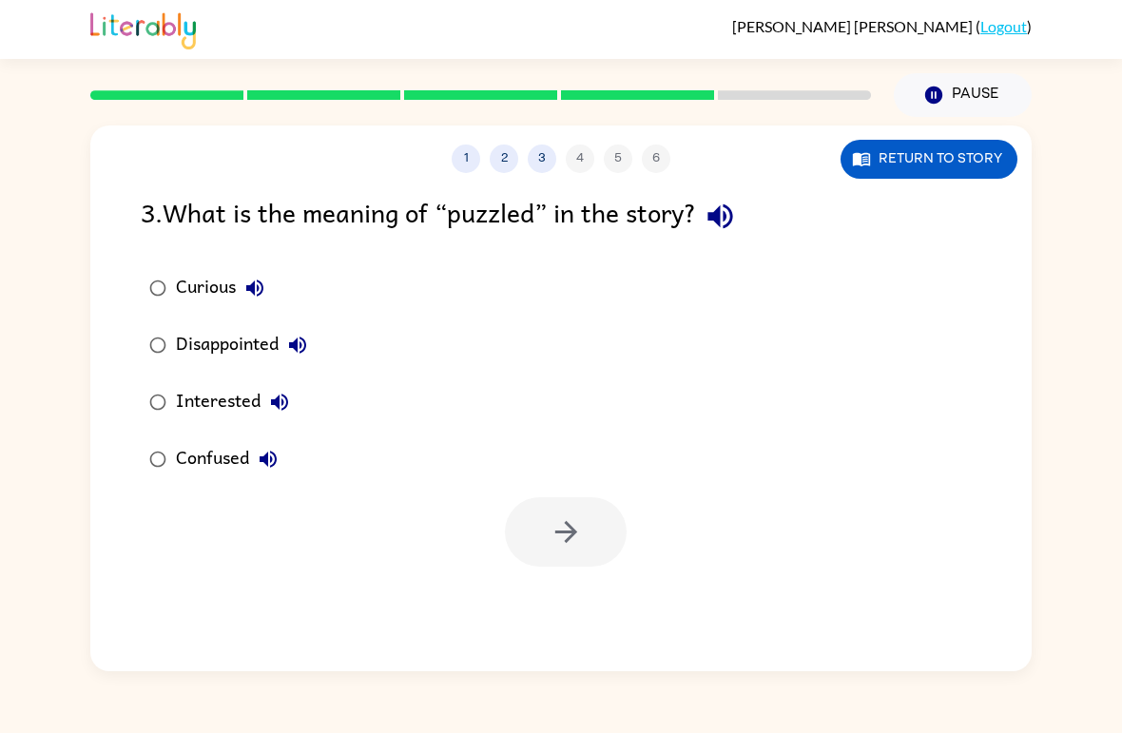
click at [224, 385] on div "Interested" at bounding box center [237, 402] width 123 height 38
click at [601, 548] on button "button" at bounding box center [566, 532] width 122 height 69
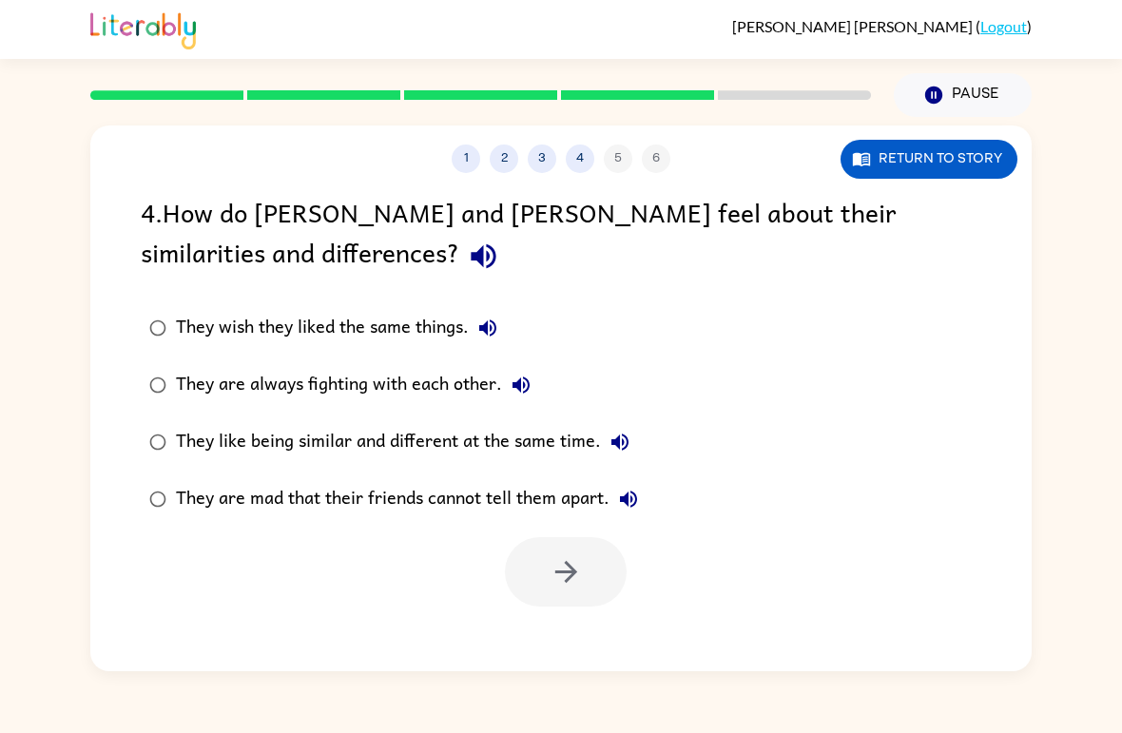
click at [216, 443] on div "They like being similar and different at the same time." at bounding box center [407, 442] width 463 height 38
click at [561, 596] on button "button" at bounding box center [566, 571] width 122 height 69
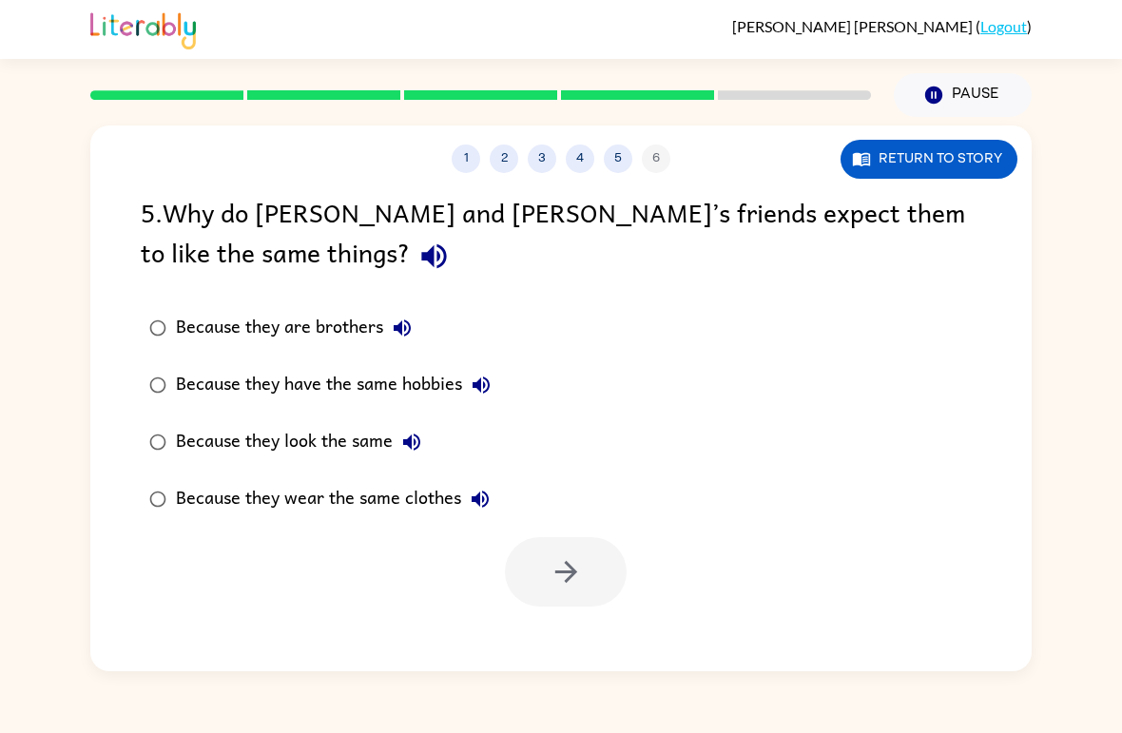
click at [307, 474] on label "Because they wear the same clothes" at bounding box center [320, 499] width 380 height 57
click at [315, 454] on div "Because they look the same" at bounding box center [303, 442] width 255 height 38
click at [582, 568] on icon "button" at bounding box center [566, 572] width 33 height 33
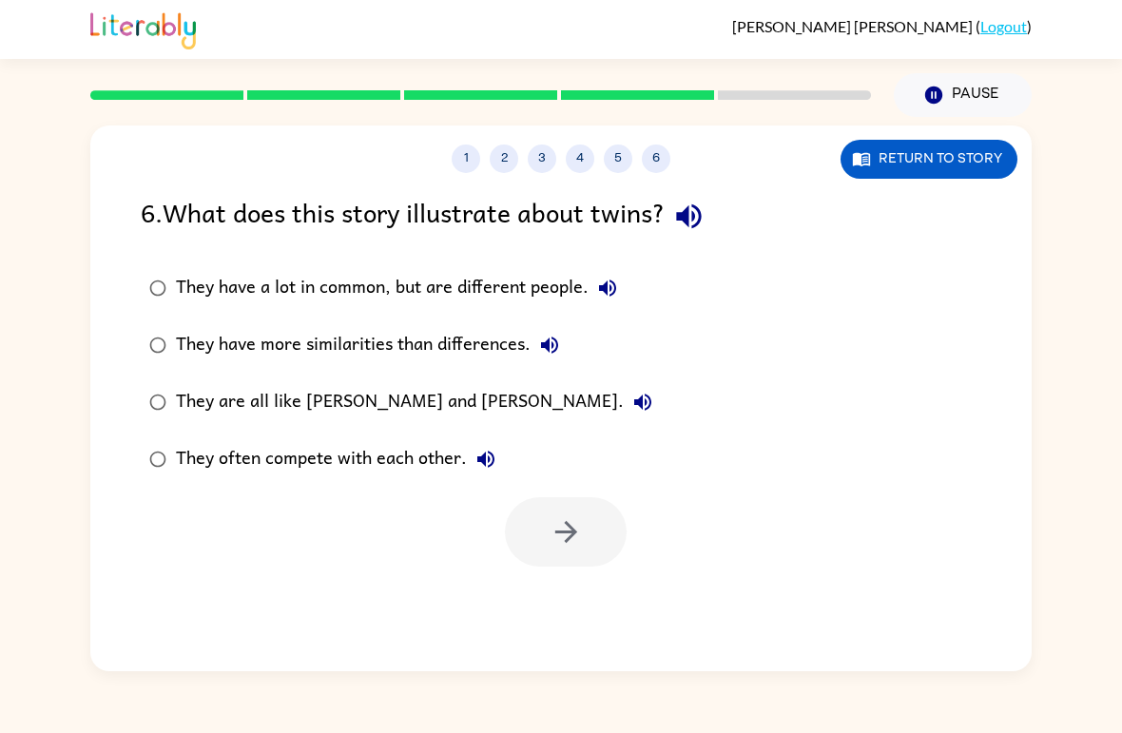
click at [311, 283] on div "They have a lot in common, but are different people." at bounding box center [401, 288] width 451 height 38
click at [324, 322] on label "They have more similarities than differences." at bounding box center [400, 345] width 541 height 57
click at [595, 537] on button "button" at bounding box center [566, 532] width 122 height 69
